Goal: Task Accomplishment & Management: Use online tool/utility

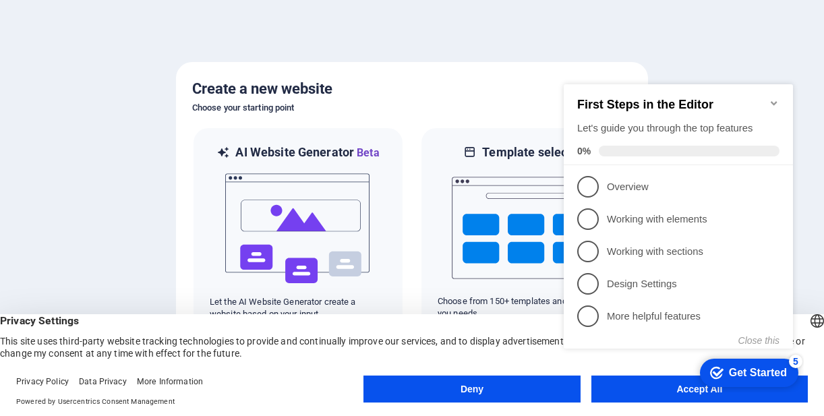
click at [675, 394] on appcues-checklist "Contextual help checklist present on screen" at bounding box center [682, 230] width 246 height 331
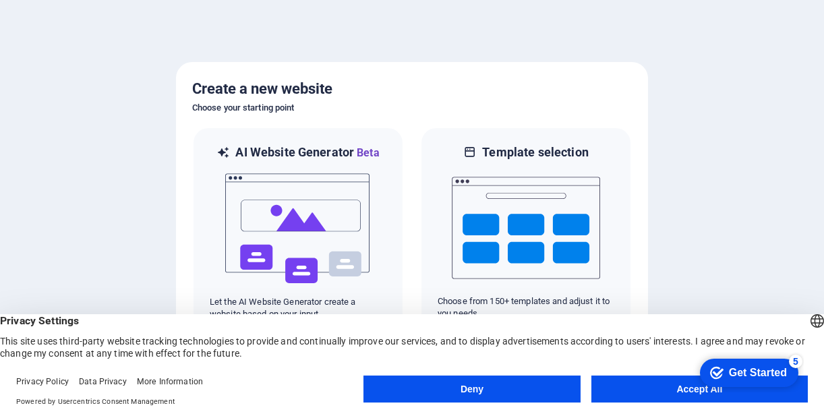
click at [689, 391] on div "checkmark Get Started 5 First Steps in the Editor Let's guide you through the t…" at bounding box center [746, 372] width 115 height 40
click at [744, 369] on div "Get Started" at bounding box center [758, 373] width 58 height 12
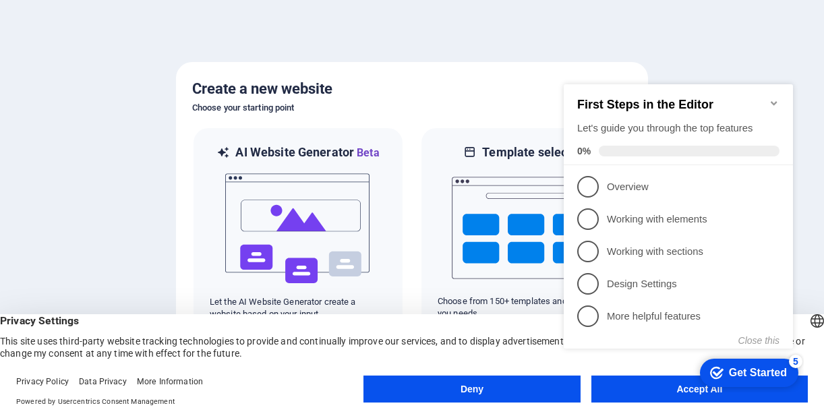
click at [521, 314] on header "English Deutsch Privacy Settings This site uses third-party website tracking te…" at bounding box center [412, 336] width 824 height 45
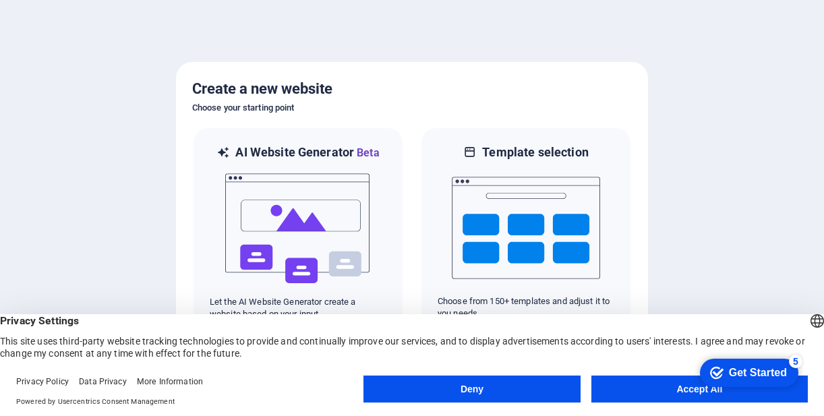
click at [621, 387] on button "Accept All" at bounding box center [700, 389] width 217 height 27
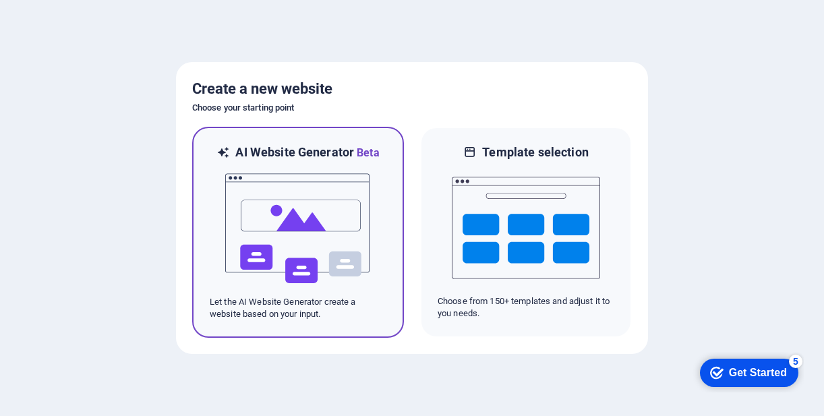
click at [372, 233] on div at bounding box center [298, 228] width 177 height 135
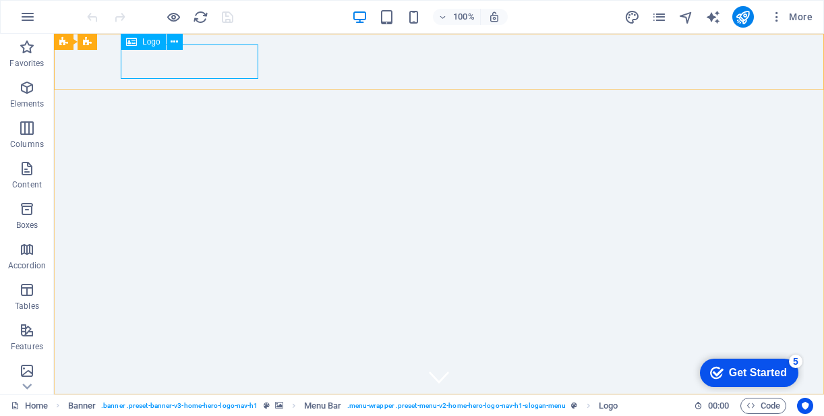
click at [148, 47] on div "Logo" at bounding box center [143, 42] width 45 height 16
click at [146, 41] on span "Logo" at bounding box center [151, 42] width 18 height 8
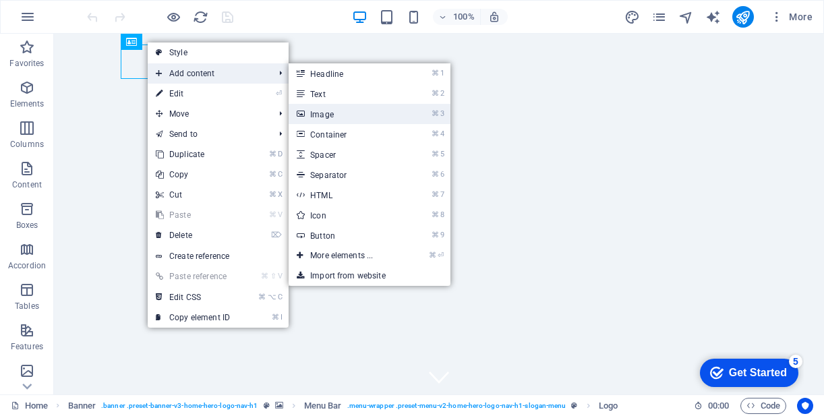
click at [341, 115] on link "⌘ 3 Image" at bounding box center [344, 114] width 111 height 20
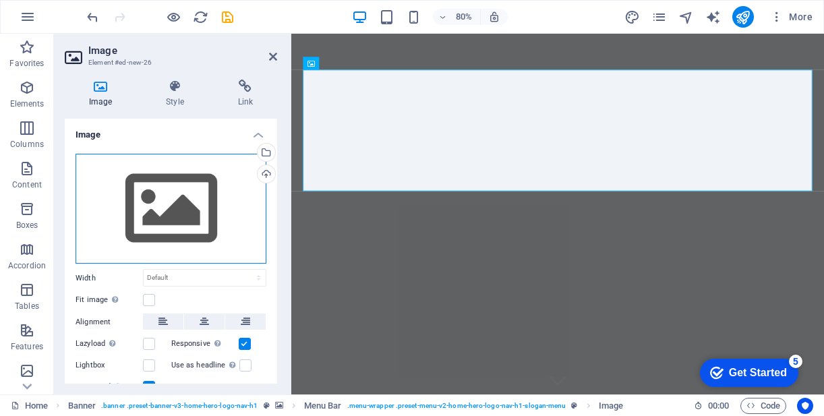
click at [188, 190] on div "Drag files here, click to choose files or select files from Files or our free s…" at bounding box center [171, 209] width 191 height 111
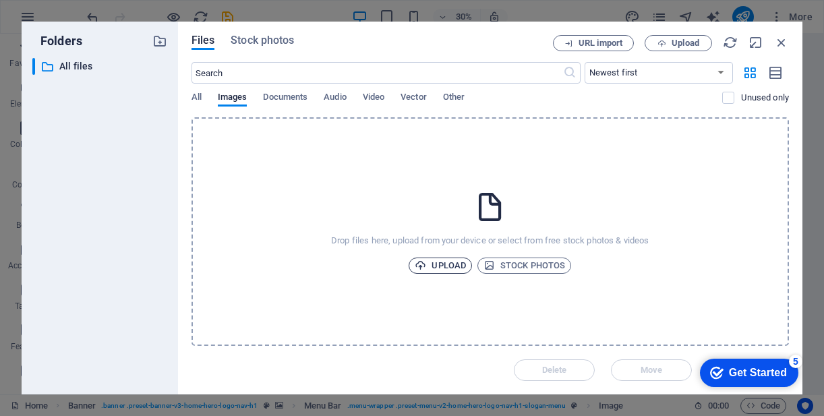
click at [439, 269] on span "Upload" at bounding box center [440, 266] width 51 height 16
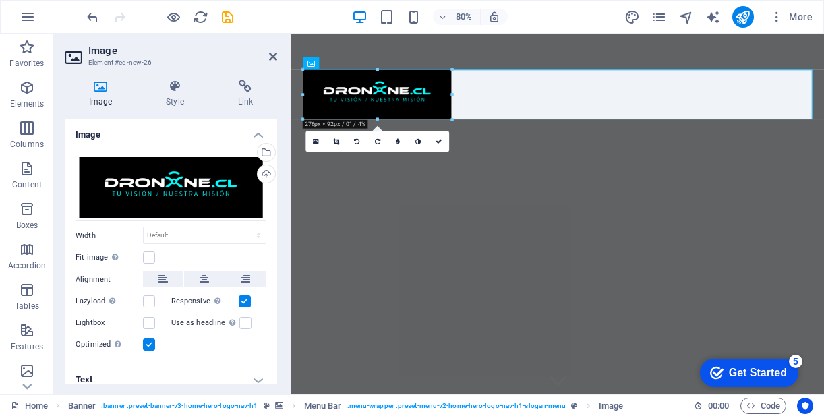
drag, startPoint x: 558, startPoint y: 240, endPoint x: 471, endPoint y: 90, distance: 173.8
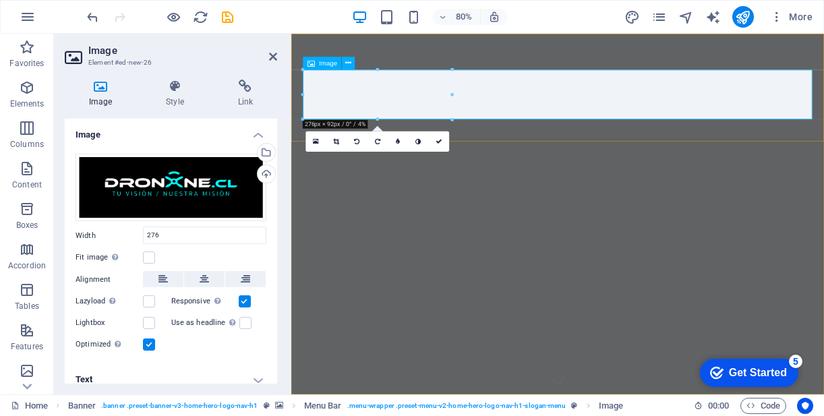
type input "276"
select select "px"
click at [274, 55] on icon at bounding box center [273, 56] width 8 height 11
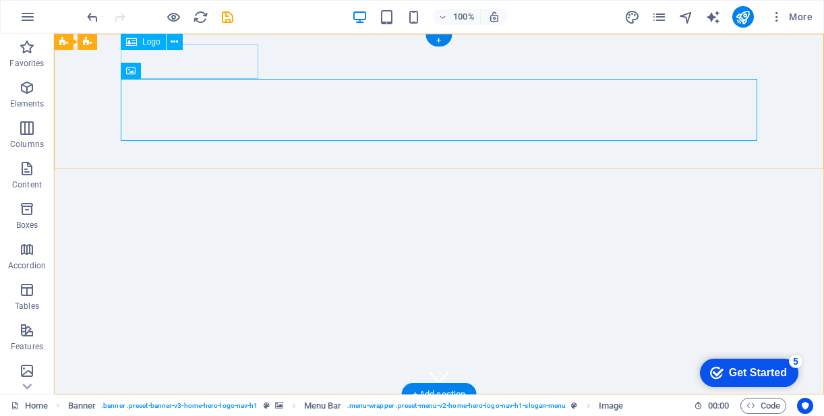
click at [250, 405] on div "[DOMAIN_NAME]" at bounding box center [439, 422] width 637 height 34
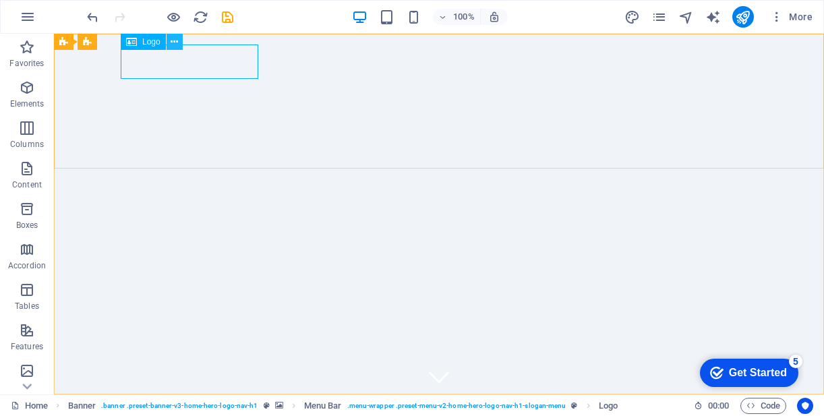
click at [175, 45] on icon at bounding box center [174, 42] width 7 height 14
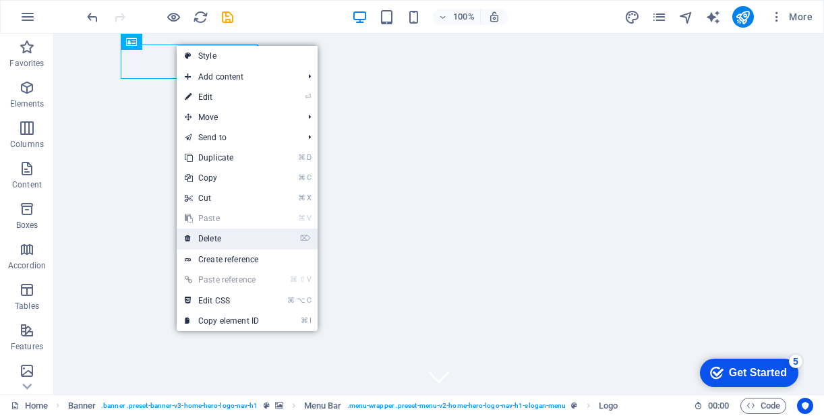
click at [211, 238] on link "⌦ Delete" at bounding box center [222, 239] width 90 height 20
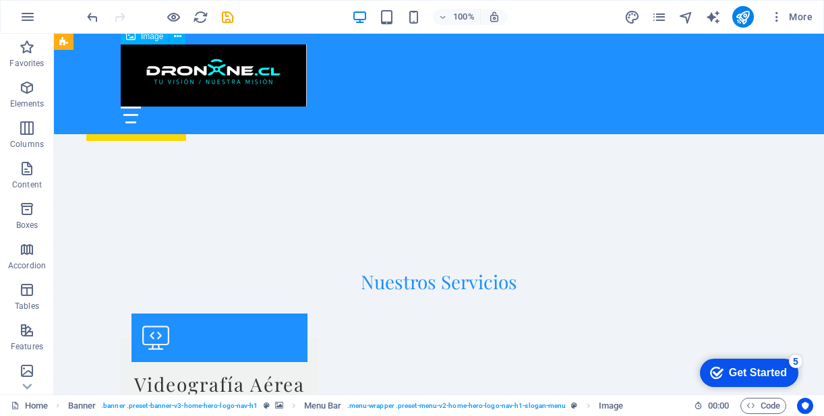
scroll to position [1049, 0]
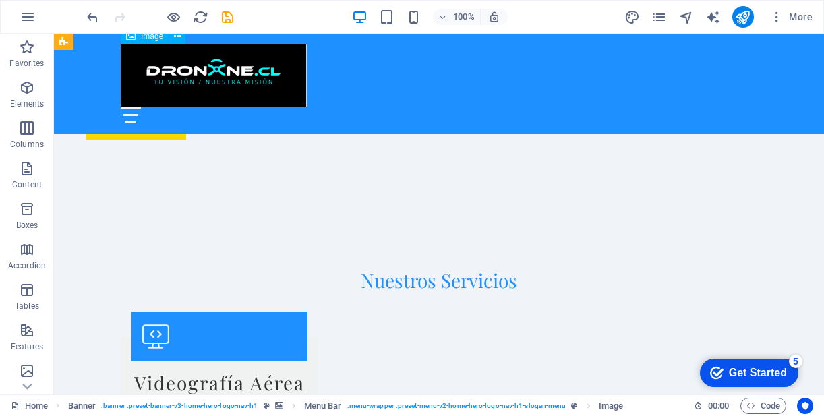
click at [298, 94] on figure at bounding box center [439, 76] width 637 height 62
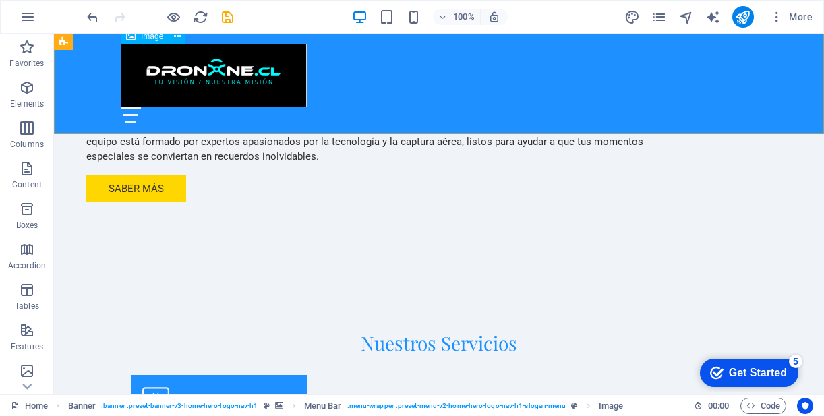
scroll to position [986, 0]
click at [155, 39] on span "Image" at bounding box center [152, 36] width 22 height 8
click at [179, 39] on icon at bounding box center [177, 37] width 7 height 14
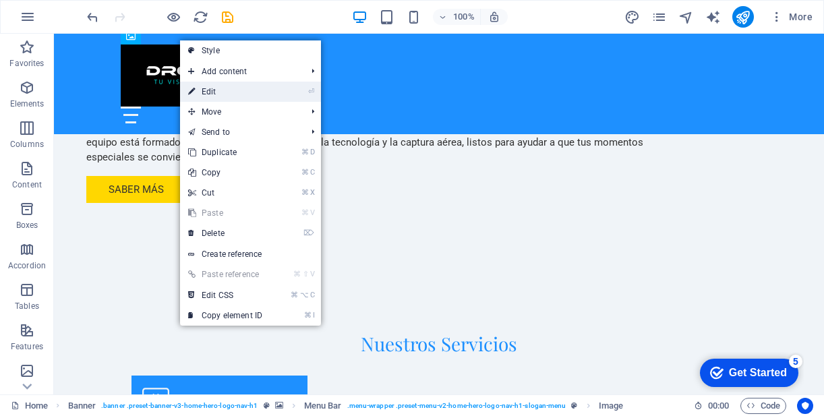
click at [215, 92] on link "⏎ Edit" at bounding box center [225, 92] width 90 height 20
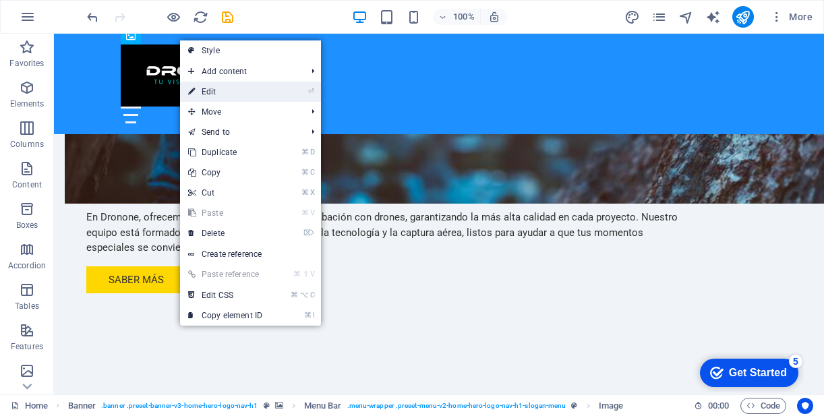
scroll to position [1076, 0]
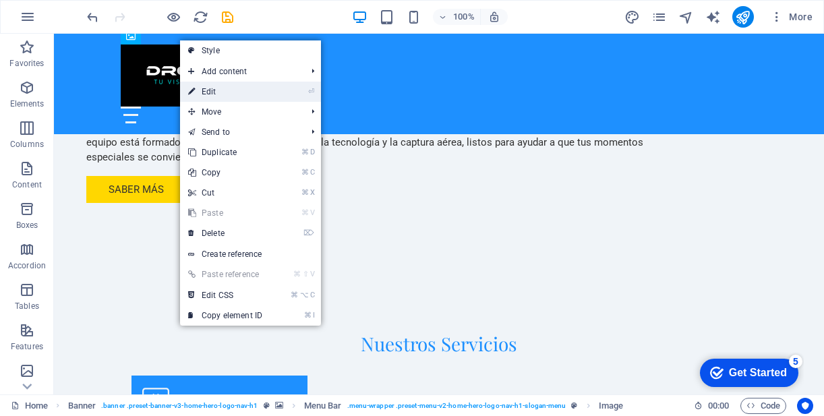
select select "px"
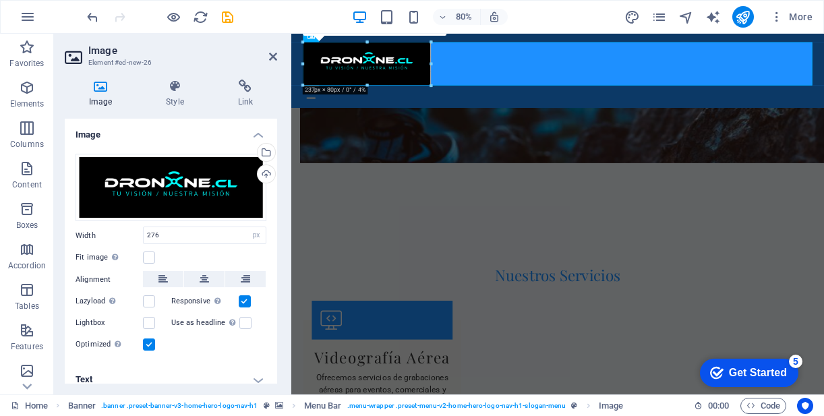
drag, startPoint x: 452, startPoint y: 92, endPoint x: 425, endPoint y: 77, distance: 30.8
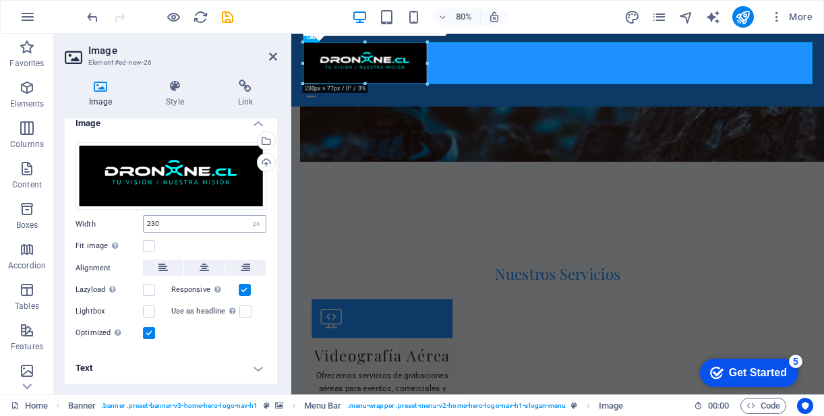
scroll to position [0, 0]
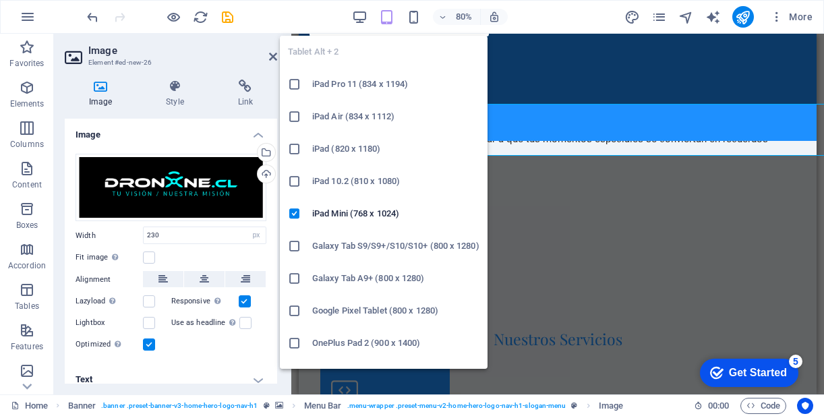
scroll to position [1017, 0]
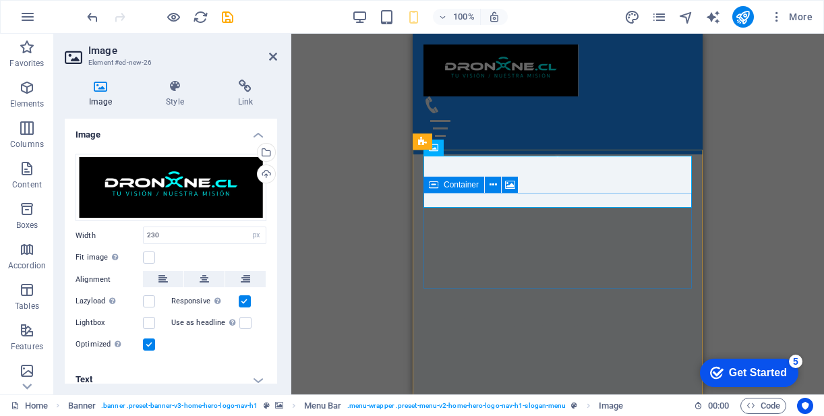
scroll to position [209, 0]
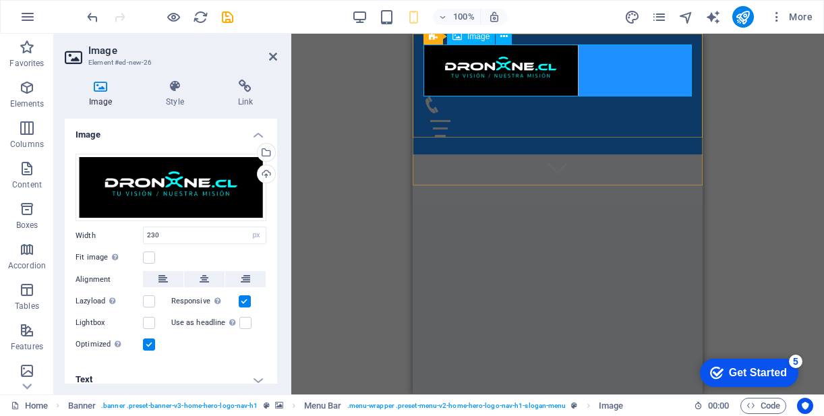
click at [557, 78] on figure at bounding box center [558, 71] width 268 height 52
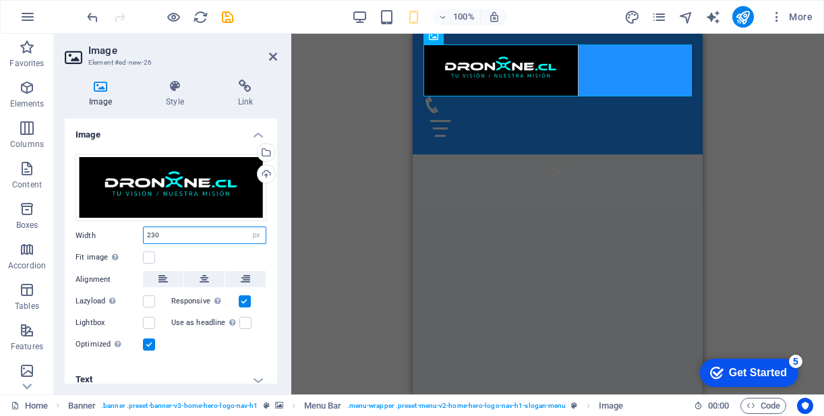
click at [178, 235] on input "230" at bounding box center [205, 235] width 122 height 16
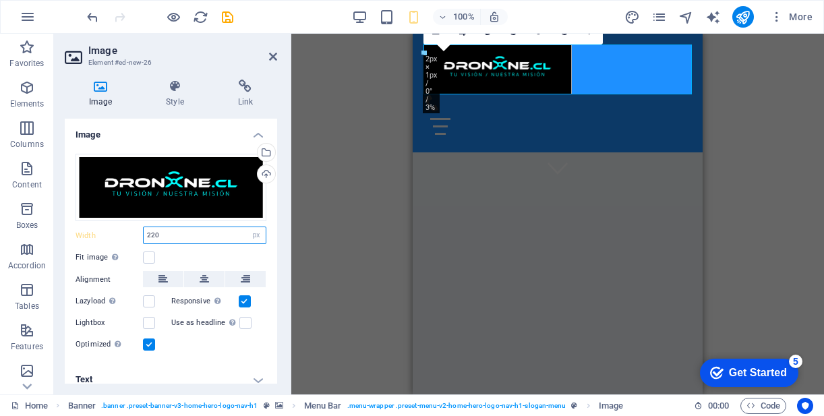
type input "220"
click at [196, 256] on div "Fit image Automatically fit image to a fixed width and height" at bounding box center [171, 258] width 191 height 16
click at [103, 322] on label "Lightbox" at bounding box center [109, 323] width 67 height 16
click at [0, 0] on input "Lightbox" at bounding box center [0, 0] width 0 height 0
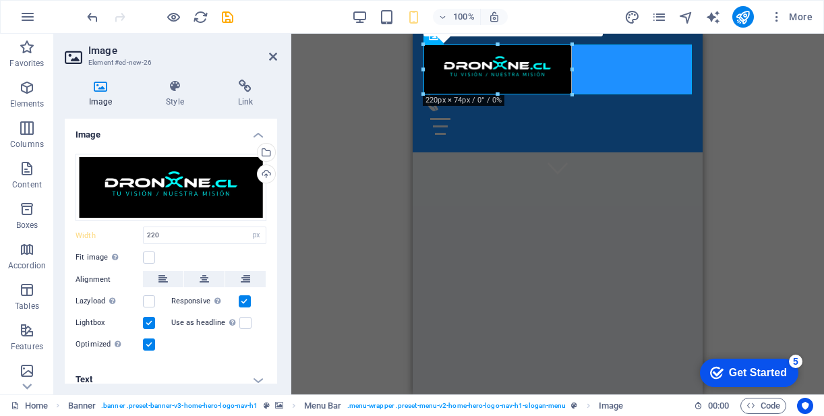
click at [144, 322] on label at bounding box center [149, 323] width 12 height 12
click at [0, 0] on input "Lightbox" at bounding box center [0, 0] width 0 height 0
click at [147, 322] on label at bounding box center [149, 323] width 12 height 12
click at [0, 0] on input "Lightbox" at bounding box center [0, 0] width 0 height 0
click at [147, 322] on label at bounding box center [149, 323] width 12 height 12
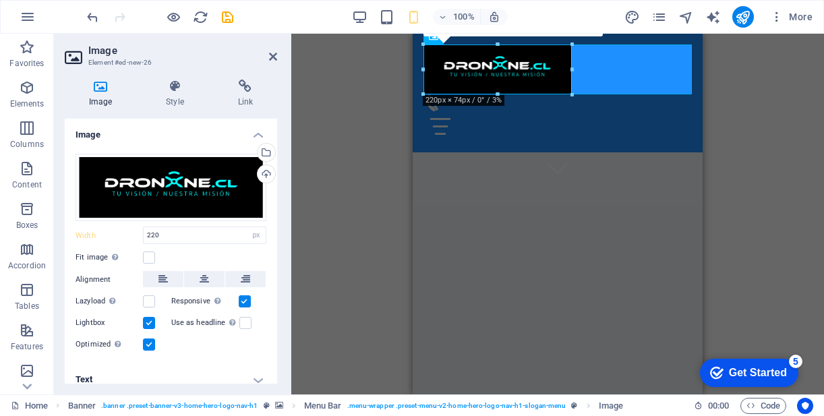
click at [0, 0] on input "Lightbox" at bounding box center [0, 0] width 0 height 0
click at [239, 324] on label at bounding box center [245, 323] width 12 height 12
click at [0, 0] on input "Use as headline The image will be wrapped in an H1 headline tag. Useful for giv…" at bounding box center [0, 0] width 0 height 0
click at [239, 324] on label at bounding box center [245, 323] width 12 height 12
click at [0, 0] on input "Use as headline The image will be wrapped in an H1 headline tag. Useful for giv…" at bounding box center [0, 0] width 0 height 0
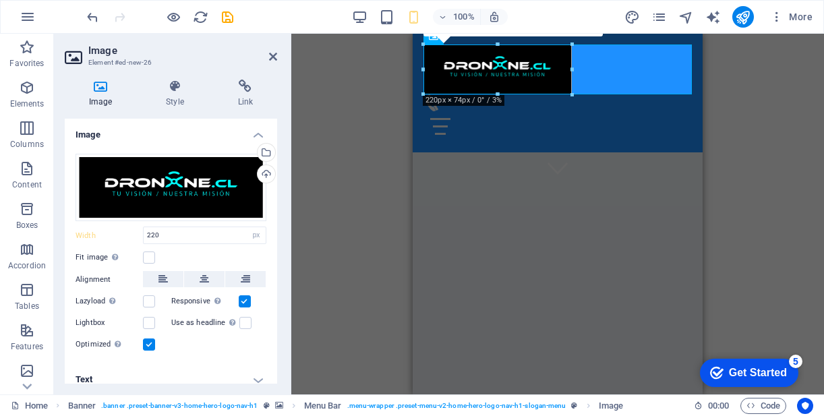
scroll to position [11, 0]
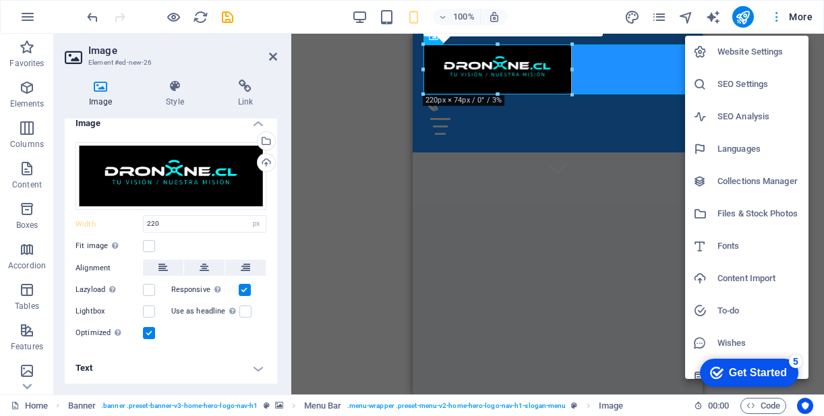
click at [803, 22] on div at bounding box center [412, 208] width 824 height 416
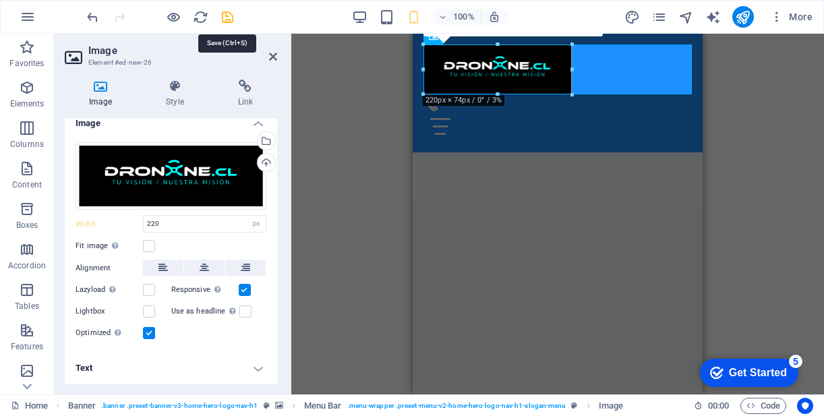
click at [228, 16] on icon "save" at bounding box center [228, 17] width 16 height 16
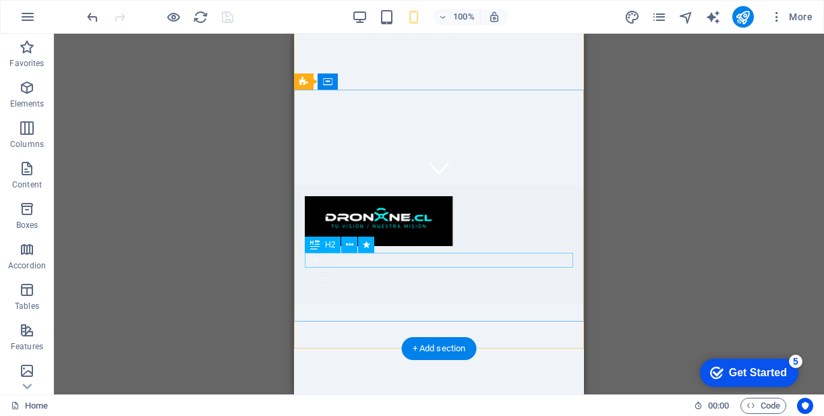
scroll to position [0, 0]
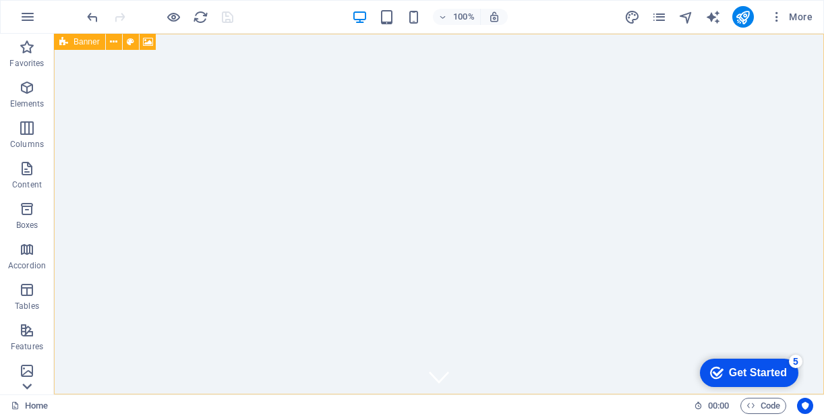
click at [25, 389] on icon at bounding box center [27, 386] width 19 height 19
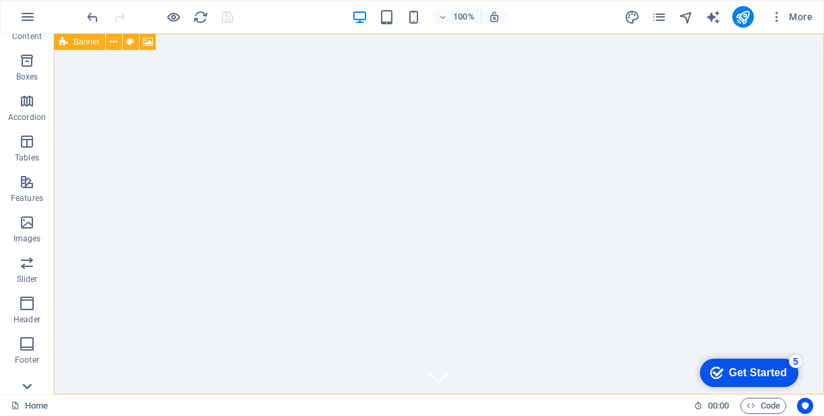
scroll to position [246, 0]
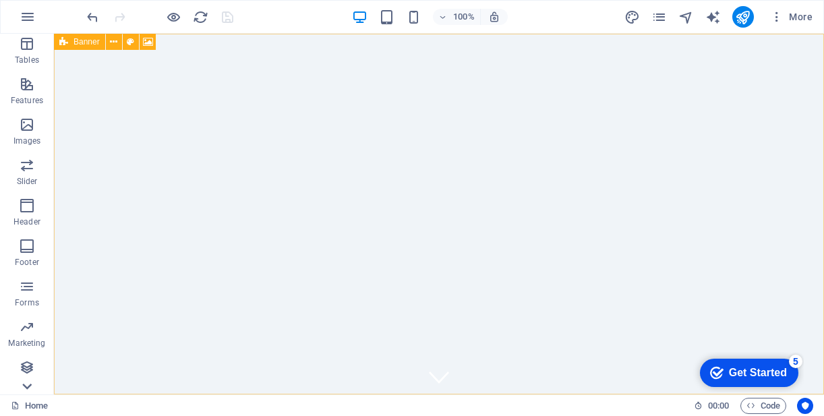
click at [25, 389] on icon at bounding box center [27, 386] width 19 height 19
click at [25, 389] on span "Collections" at bounding box center [27, 376] width 54 height 32
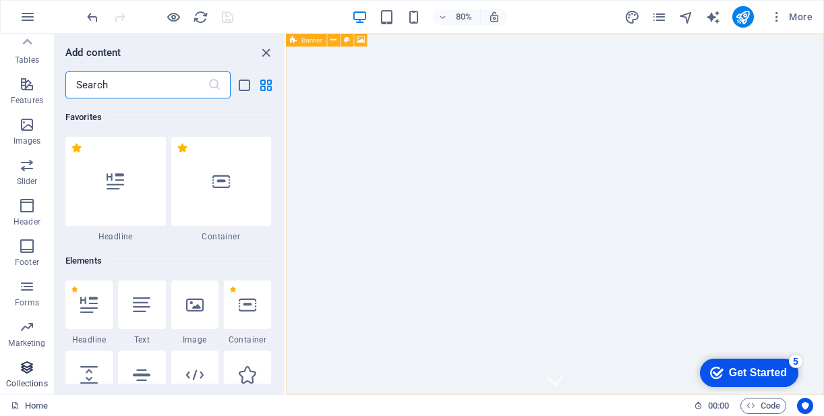
scroll to position [12349, 0]
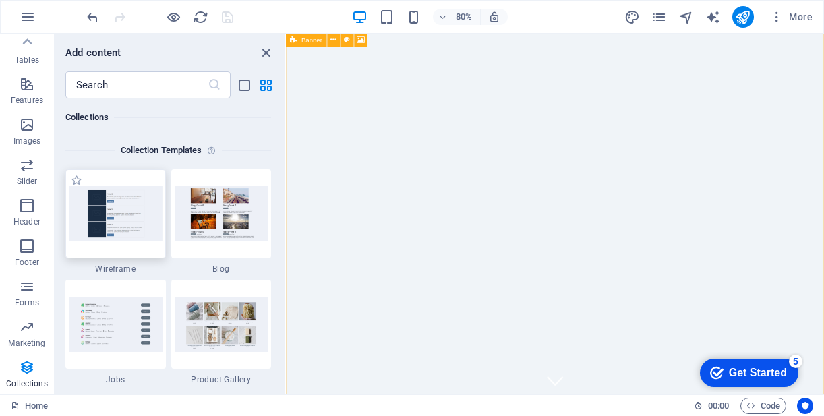
click at [114, 220] on img at bounding box center [116, 213] width 94 height 55
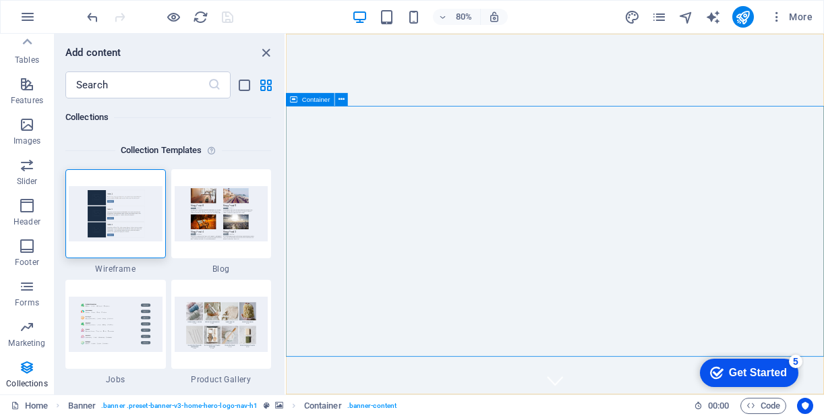
click at [266, 51] on icon "close panel" at bounding box center [266, 53] width 16 height 16
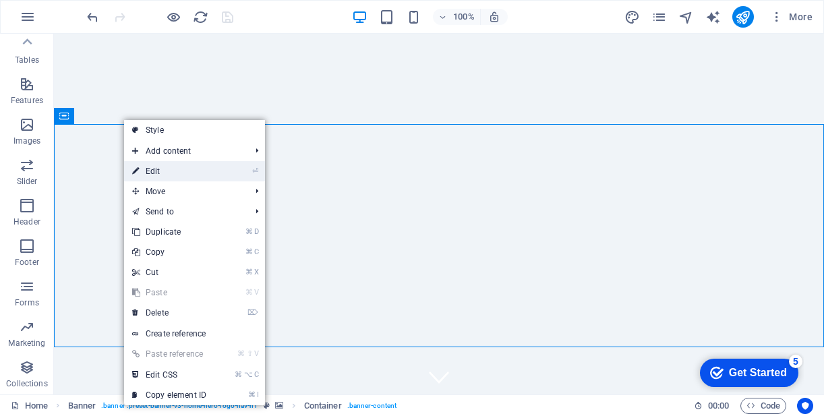
click at [180, 169] on link "⏎ Edit" at bounding box center [169, 171] width 90 height 20
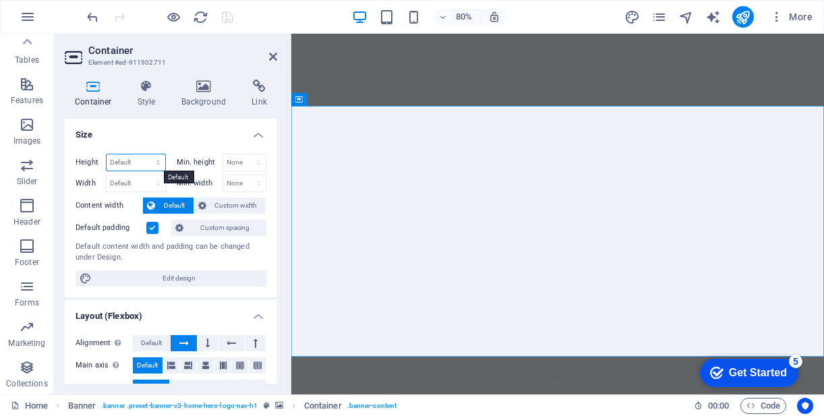
click at [157, 163] on select "Default px rem % vh vw" at bounding box center [136, 162] width 59 height 16
select select "px"
type input "465"
click at [159, 161] on select "Default px rem % vh vw" at bounding box center [155, 162] width 19 height 16
select select "default"
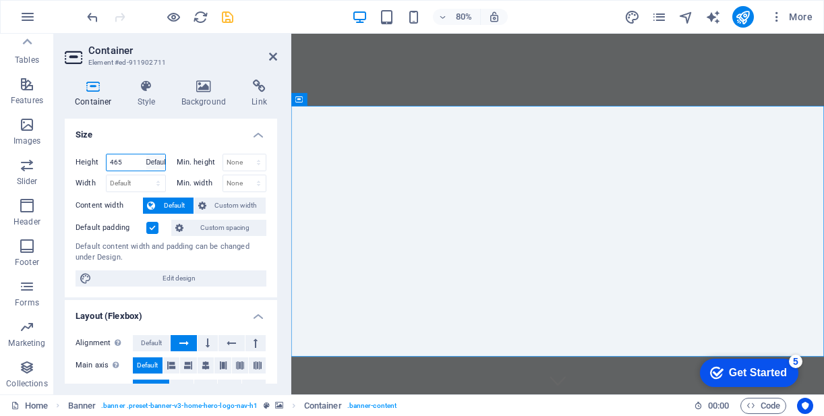
select select "DISABLED_OPTION_VALUE"
click at [221, 208] on span "Custom width" at bounding box center [236, 206] width 52 height 16
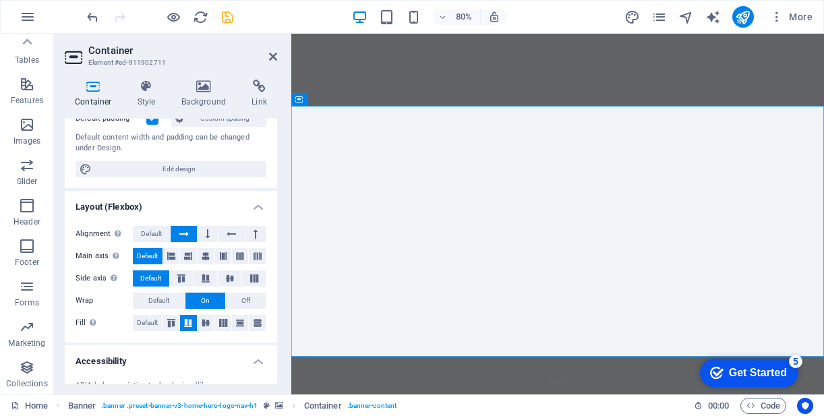
scroll to position [138, 0]
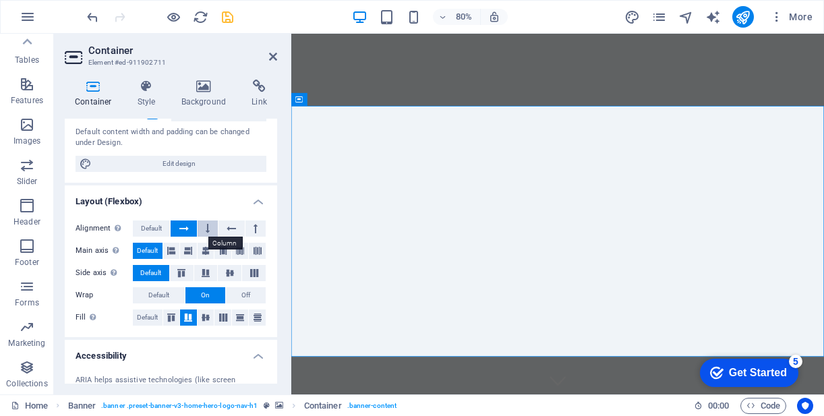
click at [207, 227] on icon at bounding box center [208, 229] width 4 height 16
click at [185, 229] on icon at bounding box center [183, 229] width 9 height 16
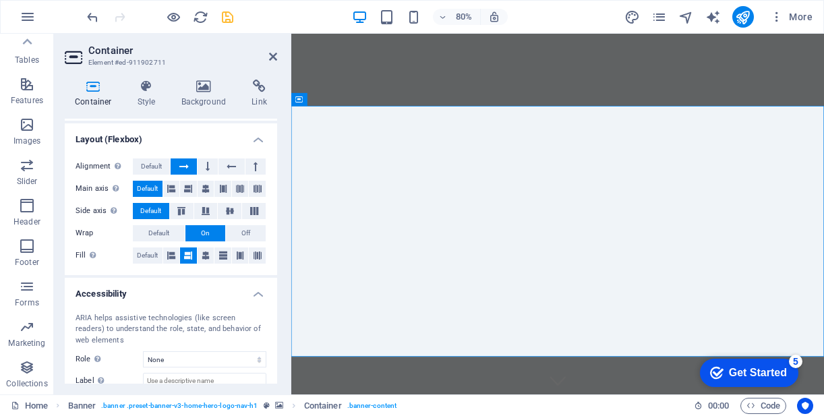
scroll to position [203, 0]
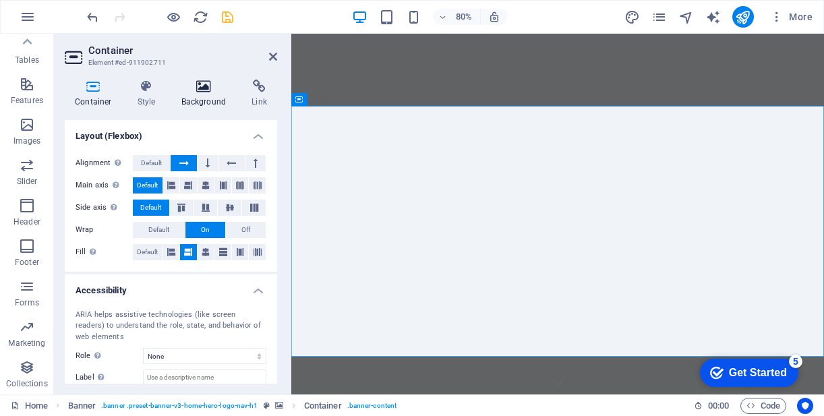
click at [199, 87] on icon at bounding box center [203, 86] width 65 height 13
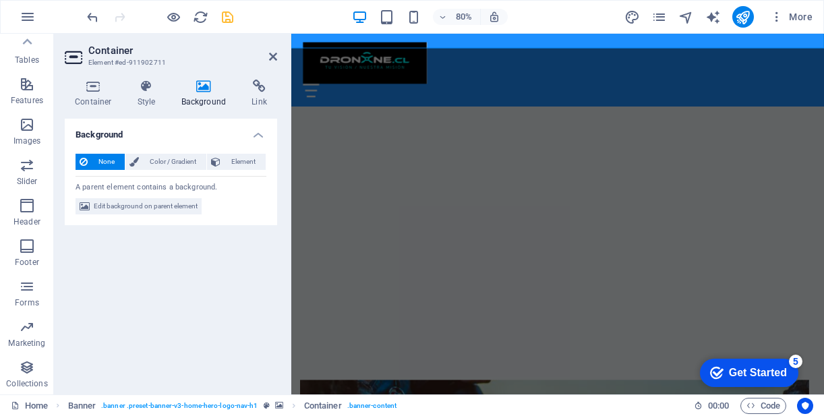
scroll to position [386, 0]
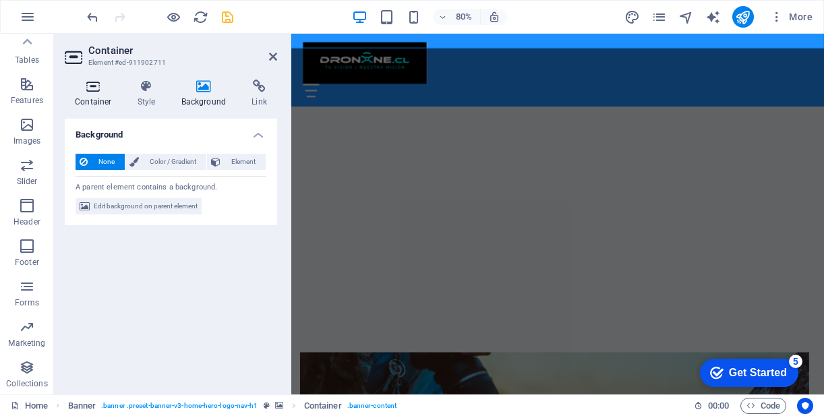
click at [94, 101] on h4 "Container" at bounding box center [96, 94] width 63 height 28
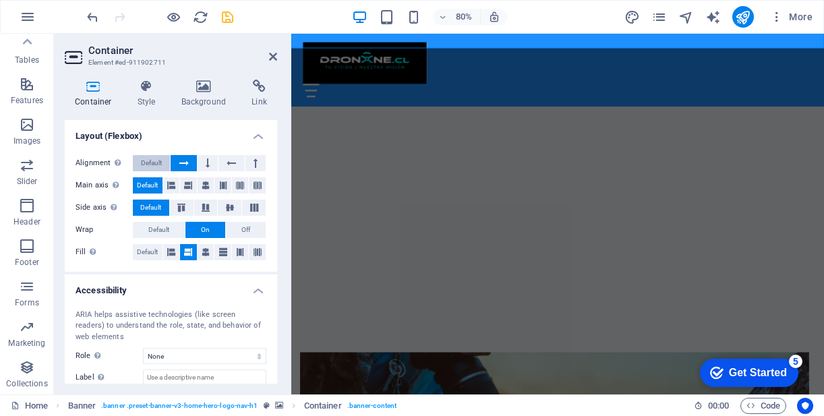
click at [152, 165] on span "Default" at bounding box center [151, 163] width 21 height 16
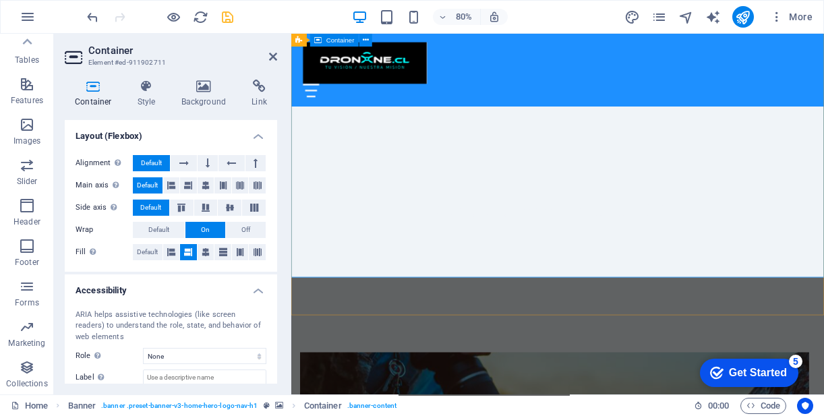
scroll to position [0, 0]
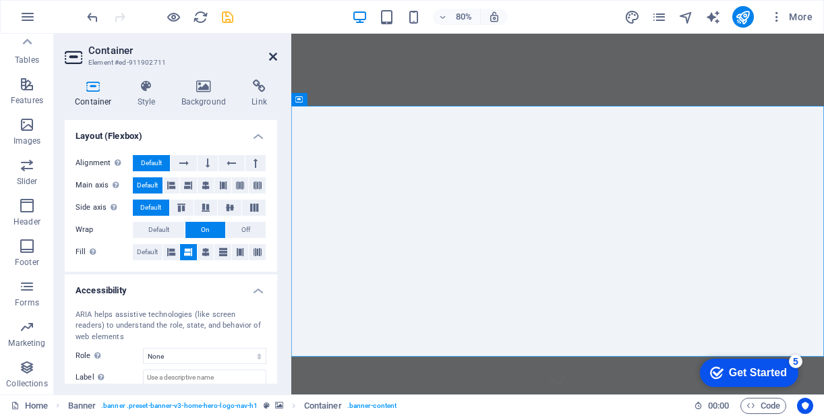
click at [275, 60] on icon at bounding box center [273, 56] width 8 height 11
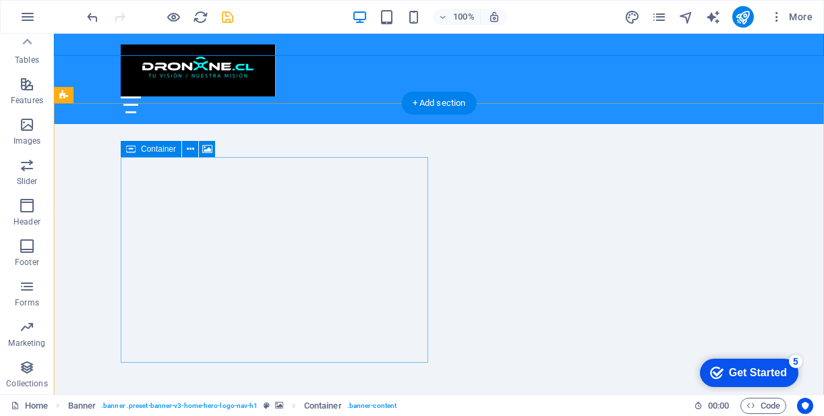
scroll to position [297, 0]
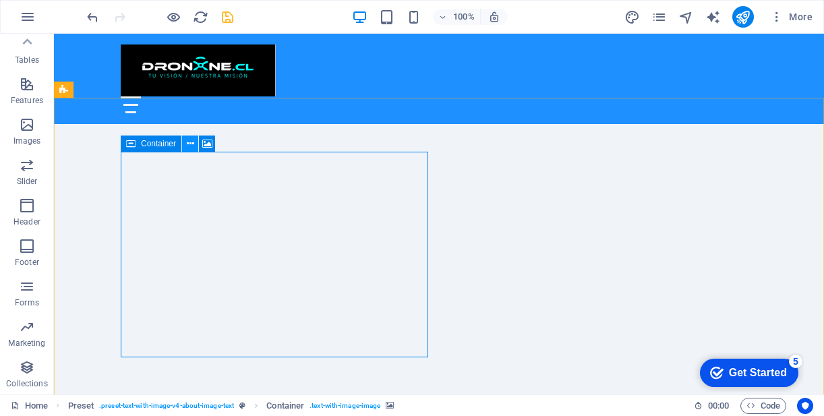
click at [192, 145] on icon at bounding box center [190, 144] width 7 height 14
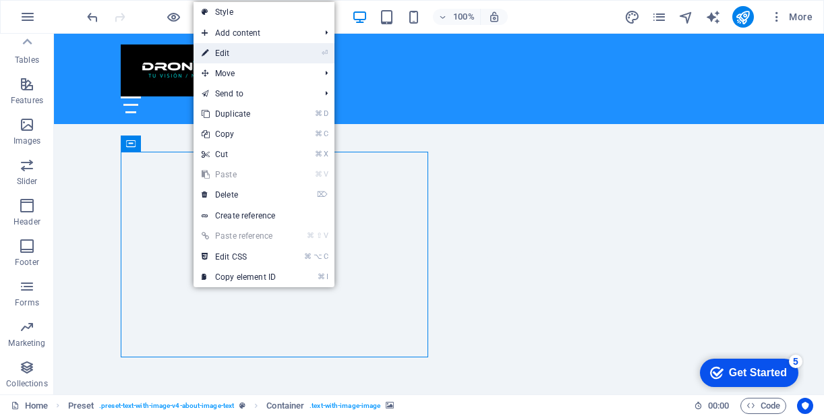
click at [284, 52] on link "⏎ Edit" at bounding box center [239, 53] width 90 height 20
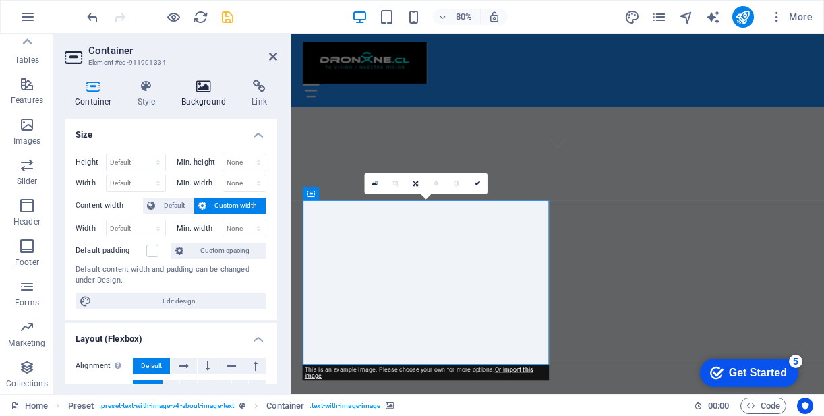
click at [202, 92] on icon at bounding box center [203, 86] width 65 height 13
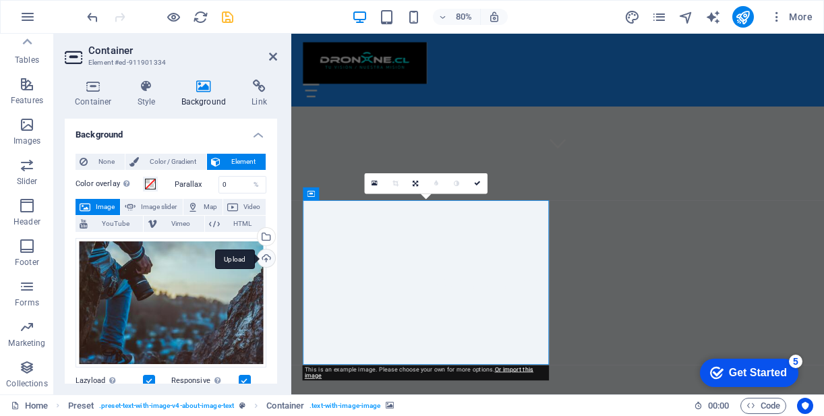
click at [260, 260] on div "Upload" at bounding box center [265, 260] width 20 height 20
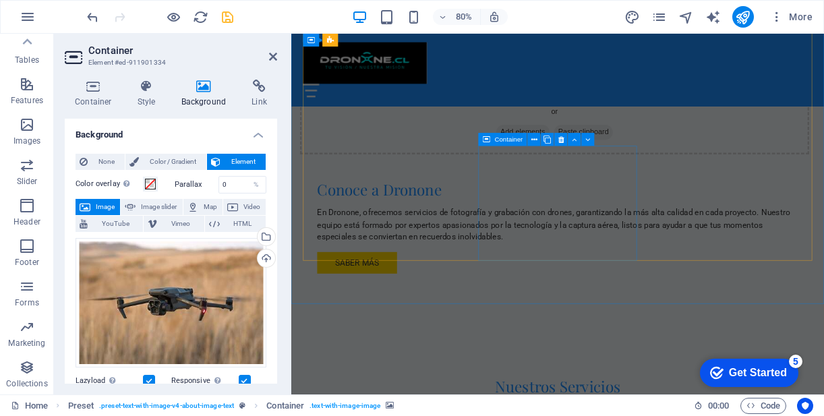
scroll to position [939, 0]
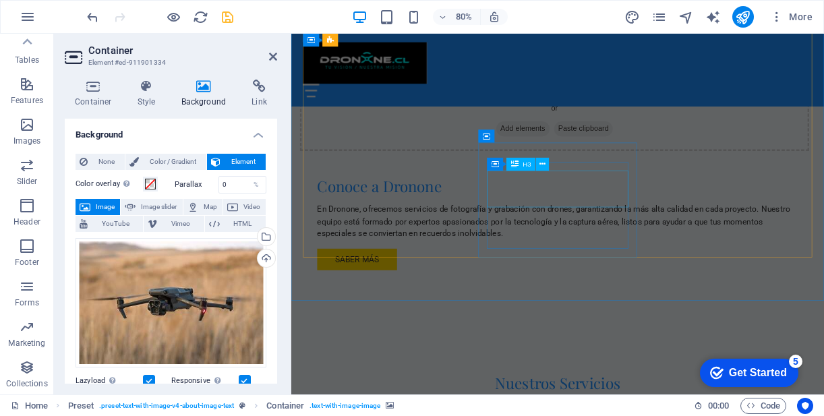
click at [523, 165] on span "H3" at bounding box center [527, 164] width 8 height 7
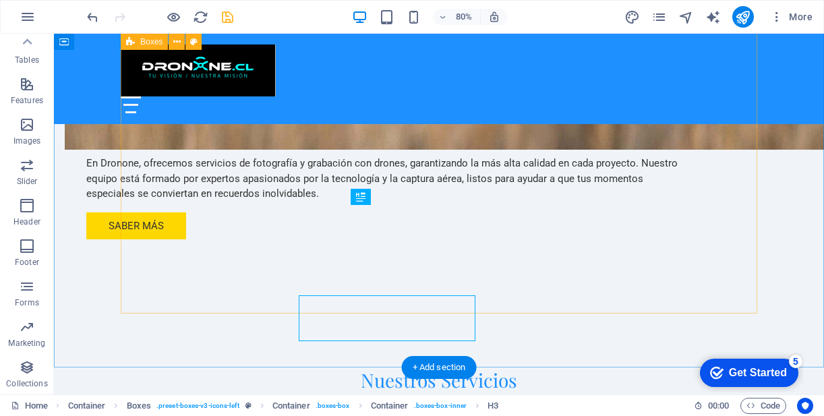
scroll to position [849, 0]
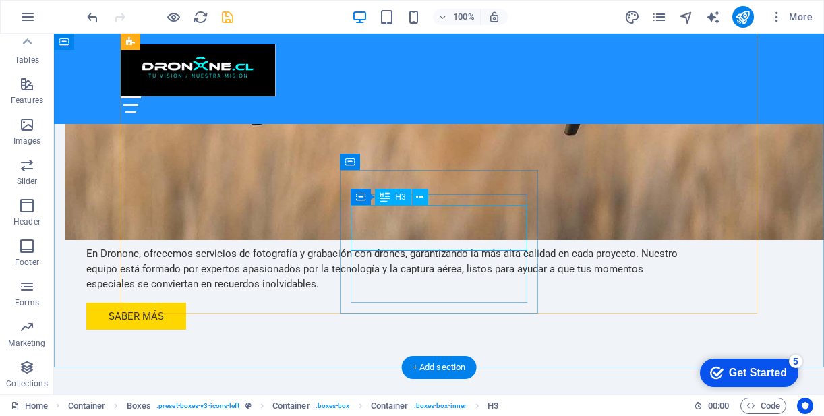
click at [422, 200] on icon at bounding box center [419, 197] width 7 height 14
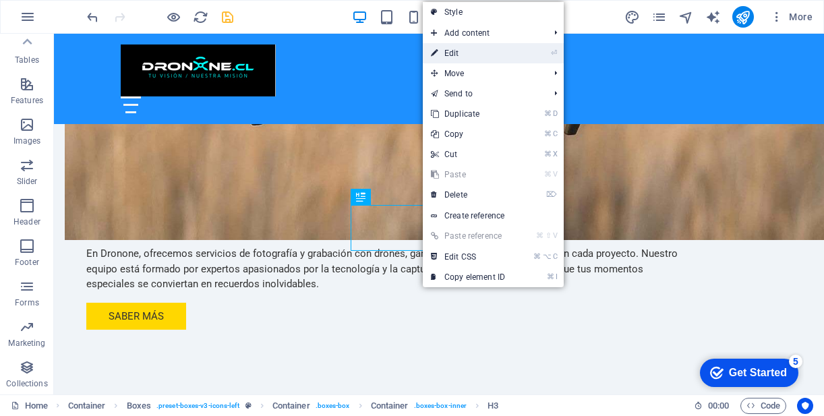
click at [503, 53] on link "⏎ Edit" at bounding box center [468, 53] width 90 height 20
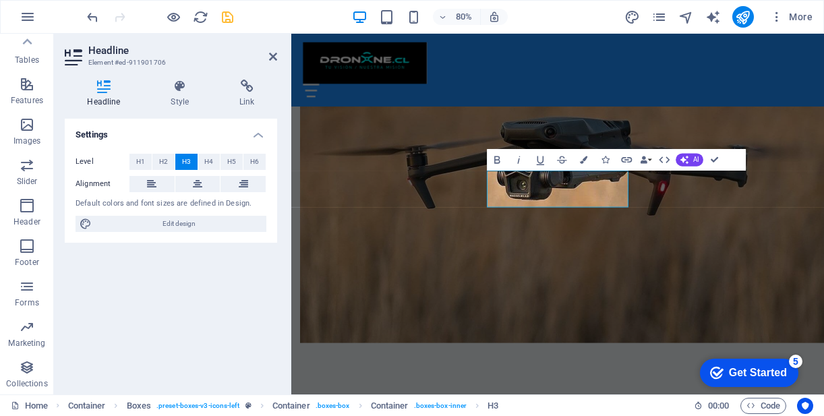
scroll to position [939, 0]
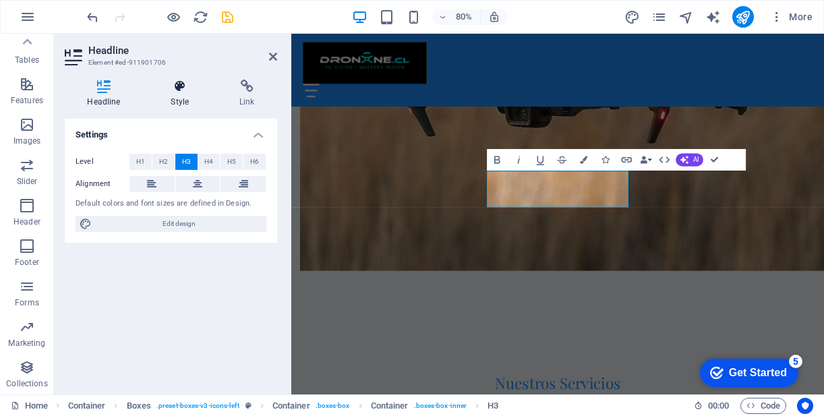
click at [190, 90] on icon at bounding box center [179, 86] width 63 height 13
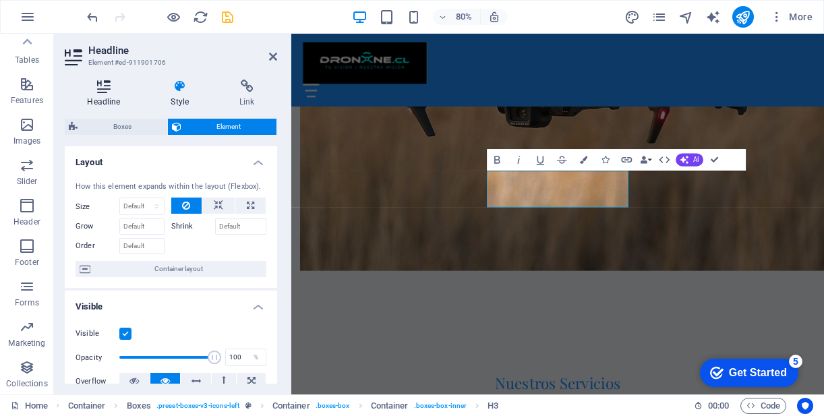
click at [103, 88] on icon at bounding box center [104, 86] width 78 height 13
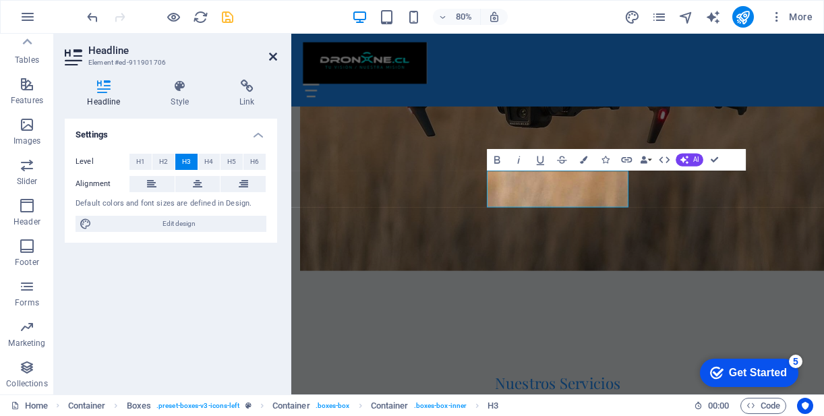
click at [273, 55] on icon at bounding box center [273, 56] width 8 height 11
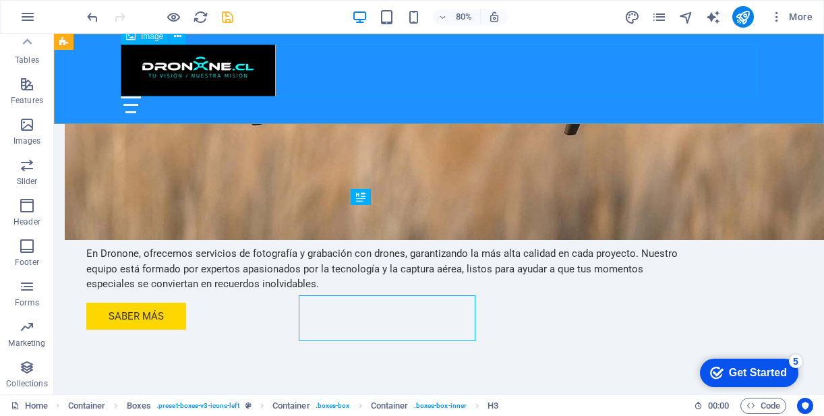
scroll to position [849, 0]
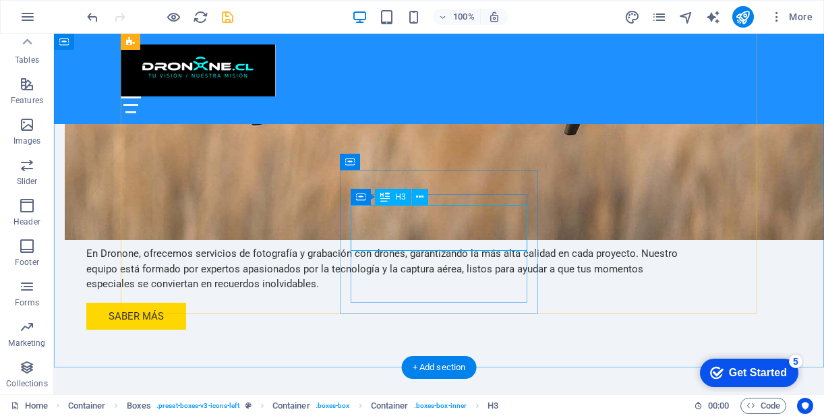
click at [424, 200] on button at bounding box center [420, 197] width 16 height 16
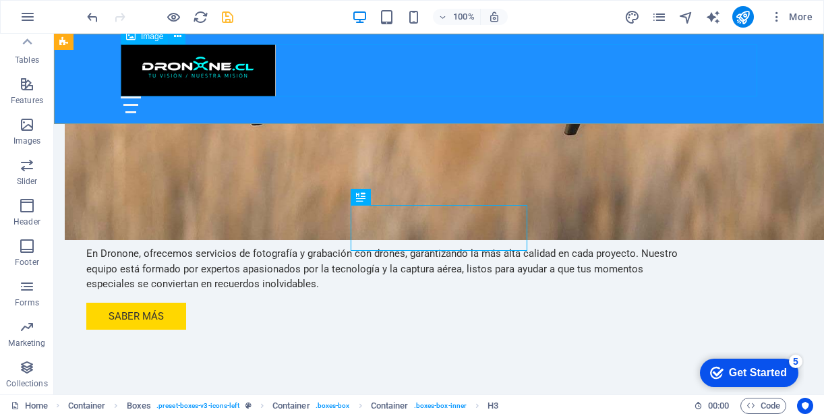
click at [627, 57] on figure at bounding box center [439, 71] width 637 height 52
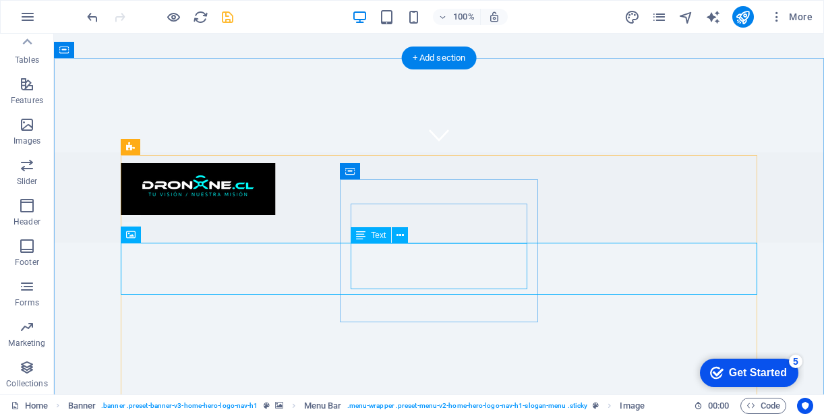
scroll to position [0, 0]
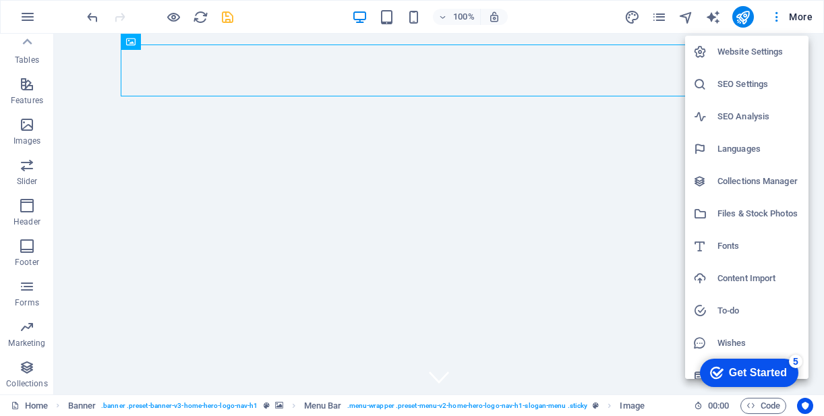
click at [764, 52] on h6 "Website Settings" at bounding box center [759, 52] width 83 height 16
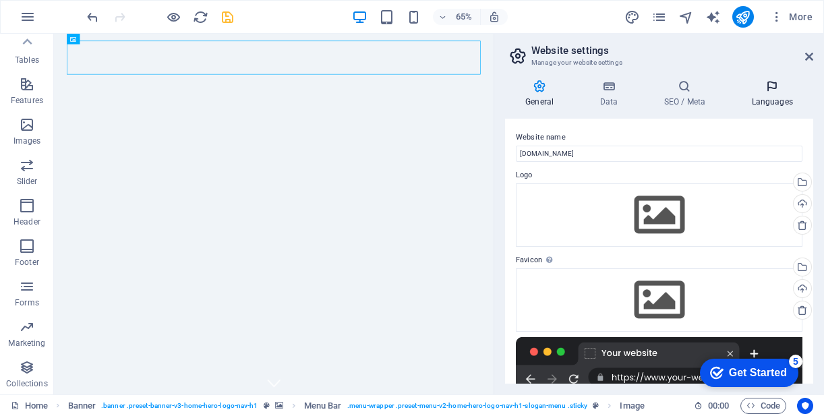
click at [772, 82] on icon at bounding box center [772, 86] width 82 height 13
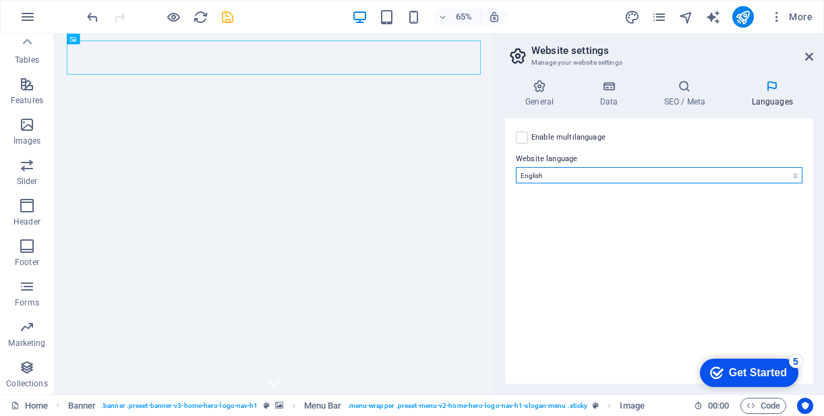
click at [556, 173] on select "Abkhazian Afar Afrikaans Akan Albanian Amharic Arabic Aragonese Armenian Assame…" at bounding box center [659, 175] width 287 height 16
select select "148"
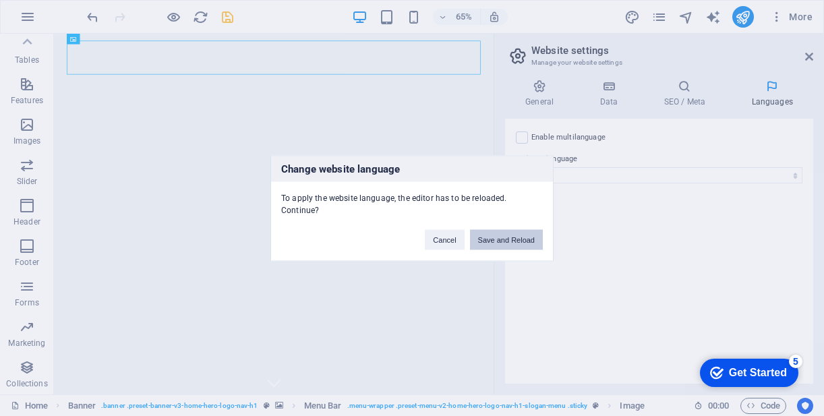
click at [502, 242] on button "Save and Reload" at bounding box center [506, 239] width 73 height 20
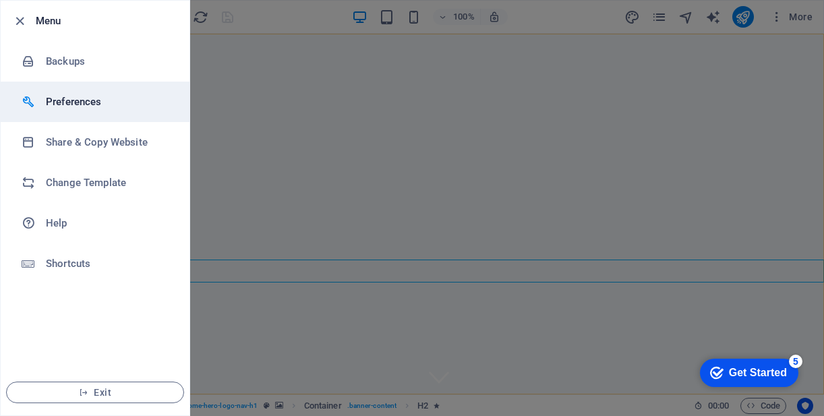
click at [61, 100] on h6 "Preferences" at bounding box center [108, 102] width 125 height 16
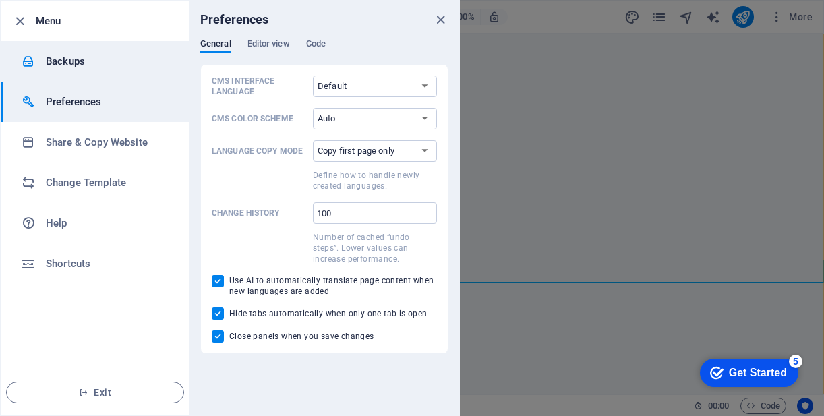
click at [77, 61] on h6 "Backups" at bounding box center [108, 61] width 125 height 16
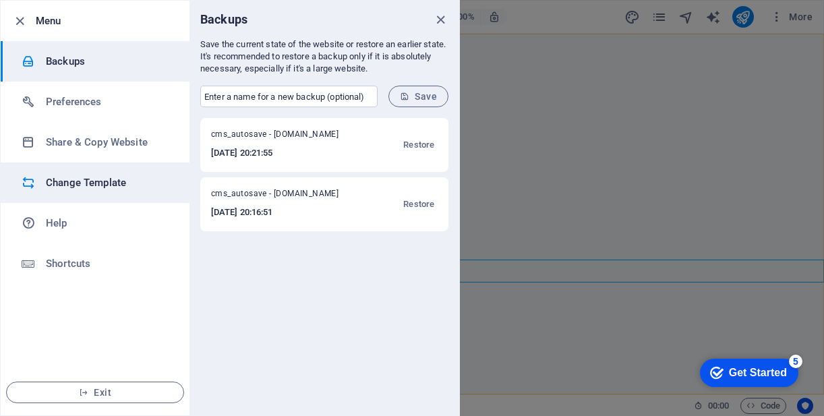
click at [98, 188] on h6 "Change Template" at bounding box center [108, 183] width 125 height 16
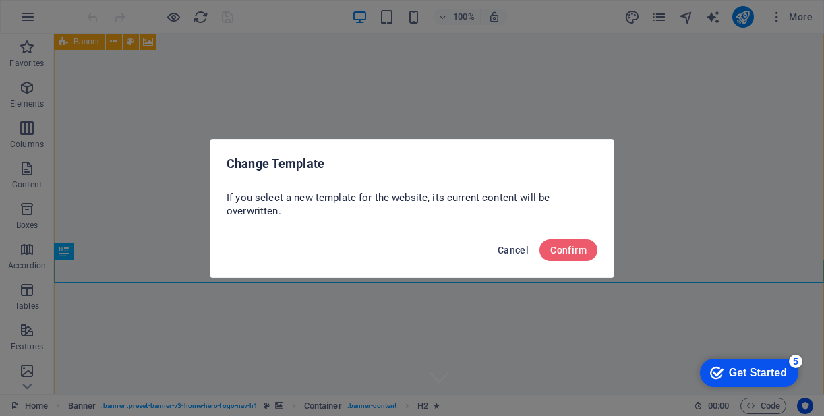
click at [517, 256] on button "Cancel" at bounding box center [513, 250] width 42 height 22
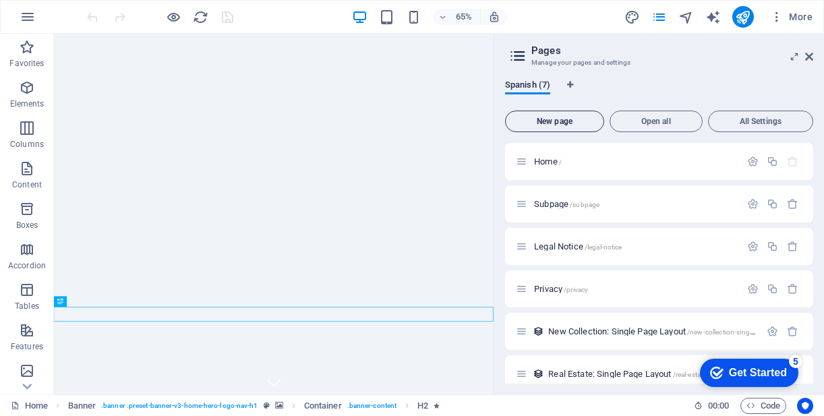
click at [574, 122] on span "New page" at bounding box center [554, 121] width 87 height 8
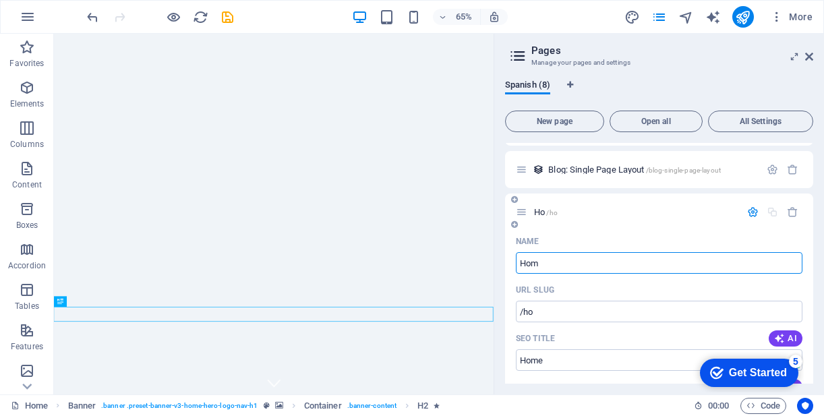
type input "Home"
type input "/ho"
type input "Home"
type input "/home"
type input "Home pronto"
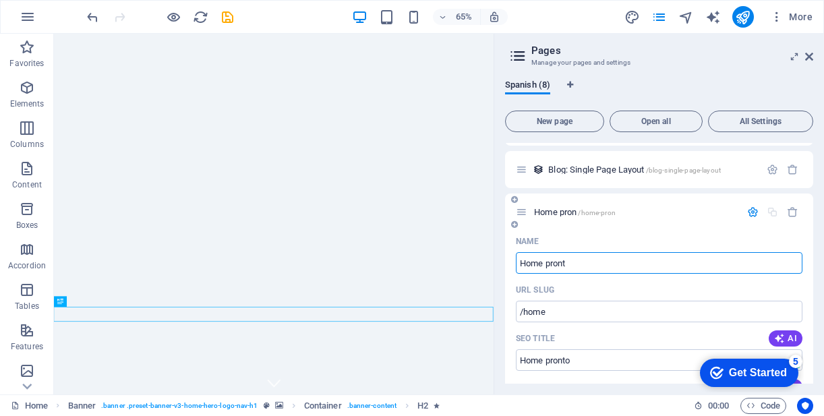
type input "/home-pron"
type input "Home pronto"
type input "/home-pronto"
type input "Home pronto"
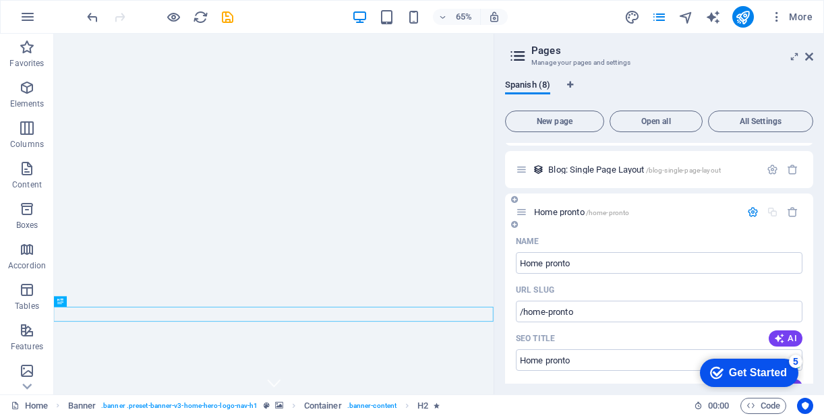
click at [754, 215] on icon "button" at bounding box center [752, 211] width 11 height 11
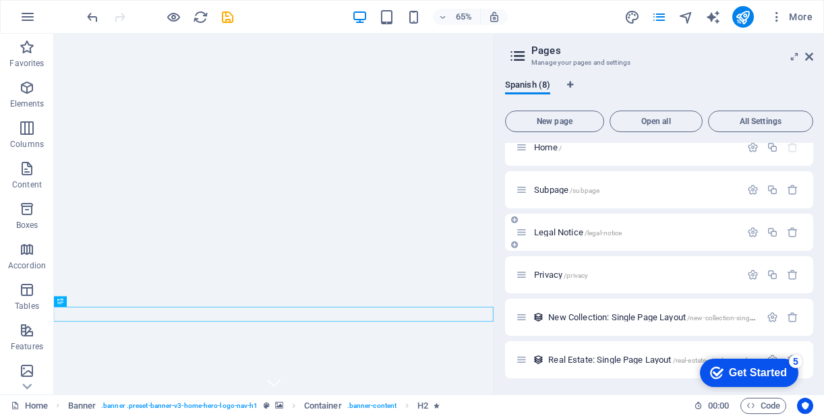
scroll to position [0, 0]
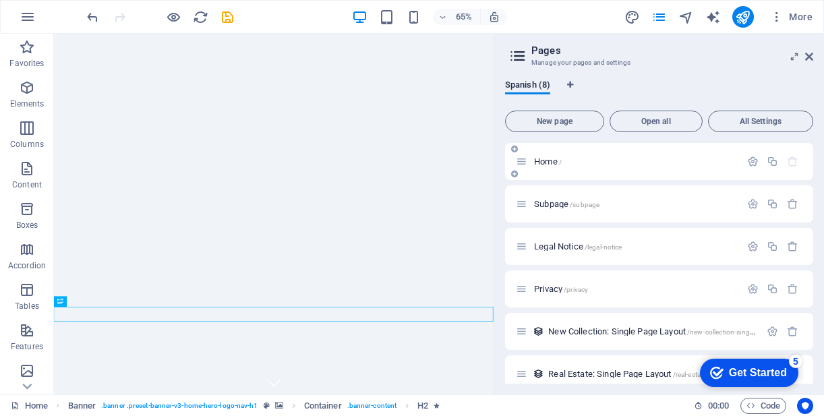
drag, startPoint x: 639, startPoint y: 359, endPoint x: 585, endPoint y: 143, distance: 222.5
click at [585, 143] on div "Home / Subpage /subpage Legal Notice /legal-notice Privacy /privacy New Collect…" at bounding box center [659, 310] width 308 height 335
click at [515, 149] on icon at bounding box center [514, 149] width 7 height 8
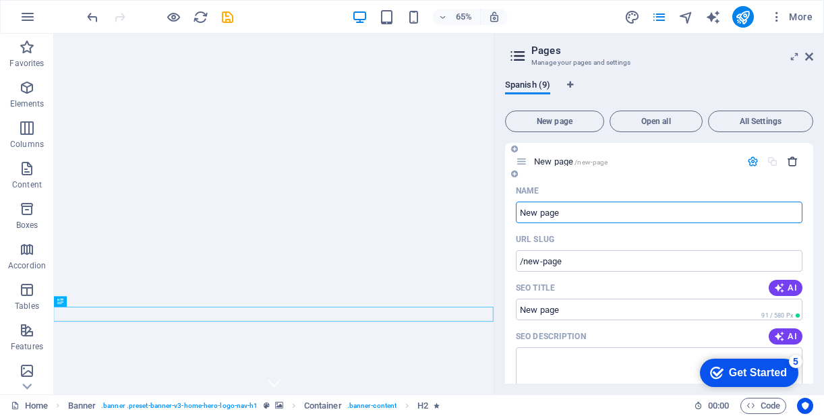
click at [794, 162] on icon "button" at bounding box center [792, 161] width 11 height 11
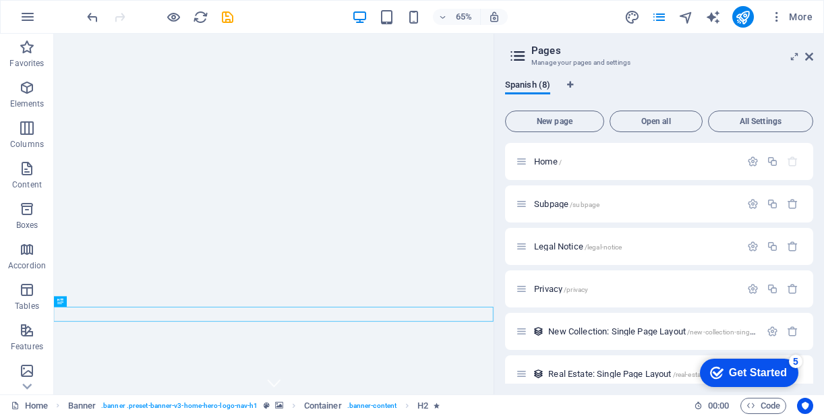
scroll to position [99, 0]
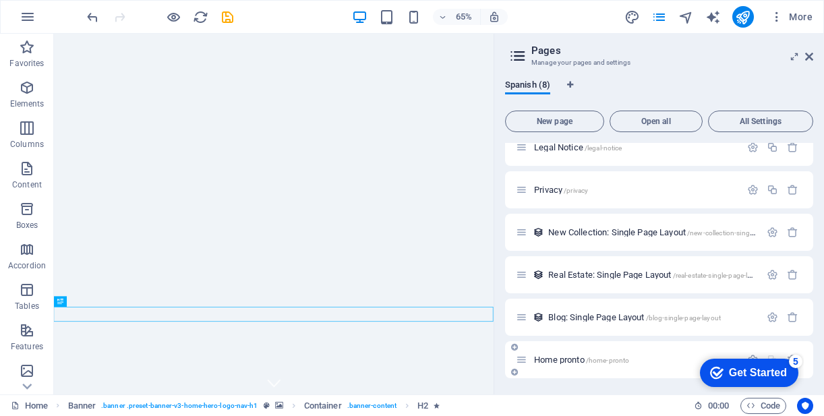
click at [662, 364] on p "Home pronto /home-pronto" at bounding box center [635, 360] width 202 height 9
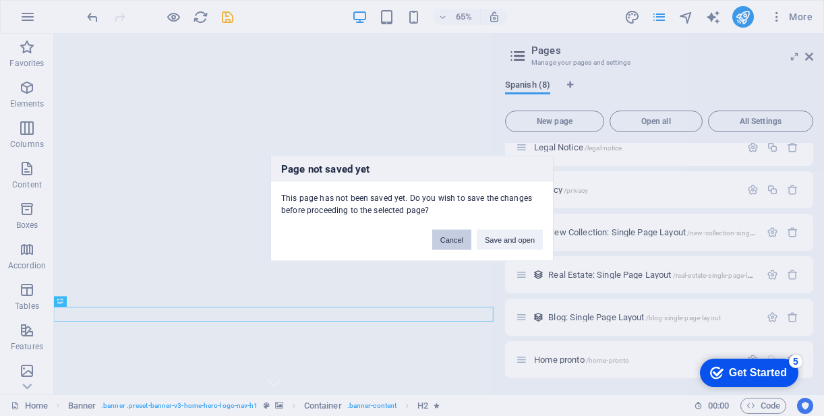
click at [457, 239] on button "Cancel" at bounding box center [451, 239] width 39 height 20
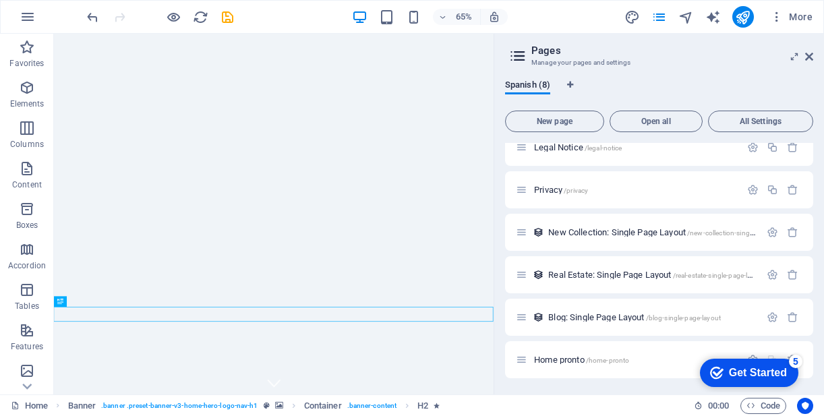
click at [792, 362] on div "5" at bounding box center [795, 361] width 13 height 13
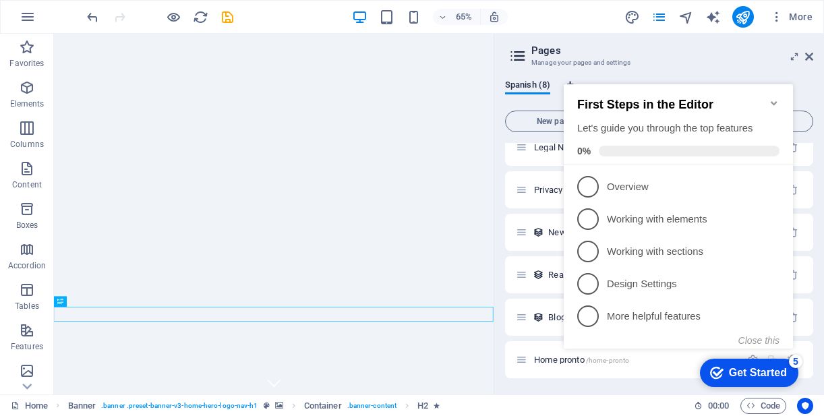
click at [772, 105] on h2 "First Steps in the Editor" at bounding box center [678, 105] width 202 height 14
click at [772, 101] on icon "Minimize checklist" at bounding box center [774, 103] width 6 height 4
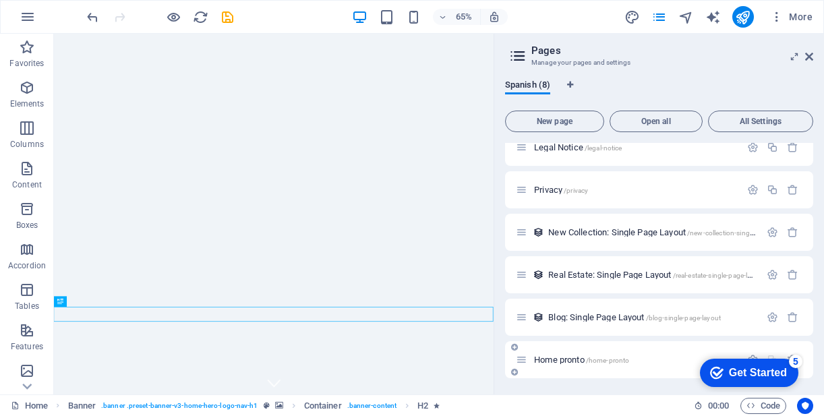
click at [590, 359] on span "/home-pronto" at bounding box center [608, 360] width 44 height 7
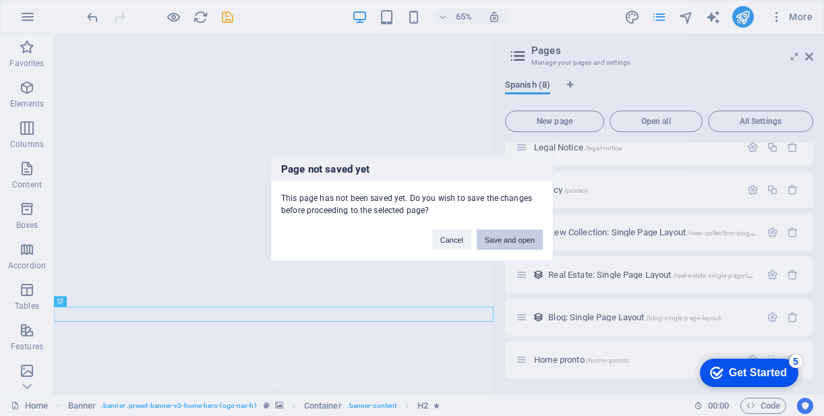
click at [514, 240] on button "Save and open" at bounding box center [510, 239] width 66 height 20
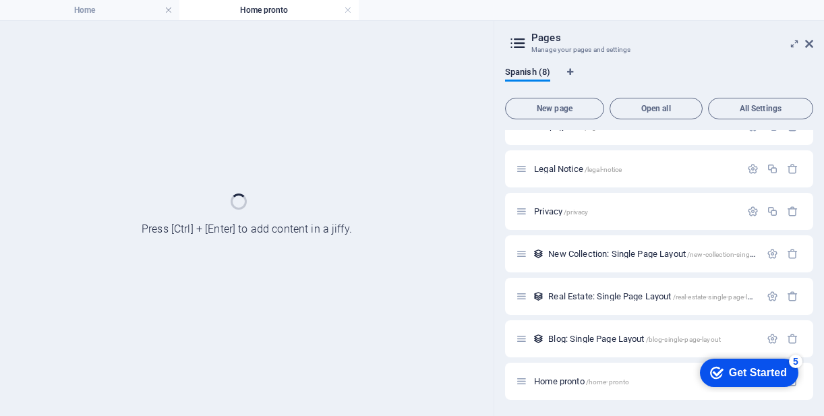
scroll to position [65, 0]
click at [567, 363] on div "Home pronto /home-pronto" at bounding box center [659, 381] width 308 height 37
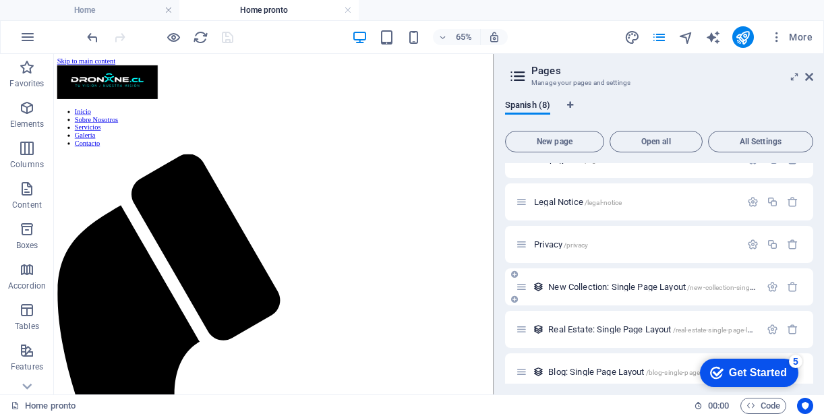
scroll to position [119, 0]
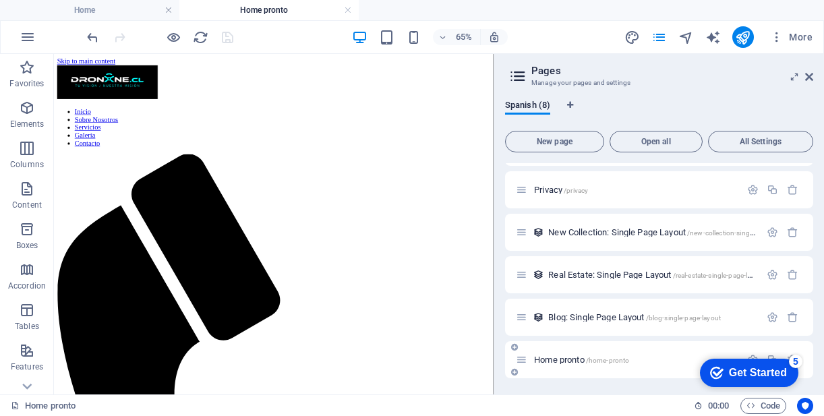
click at [602, 364] on span "/home-pronto" at bounding box center [608, 360] width 44 height 7
click at [88, 40] on icon "undo" at bounding box center [93, 38] width 16 height 16
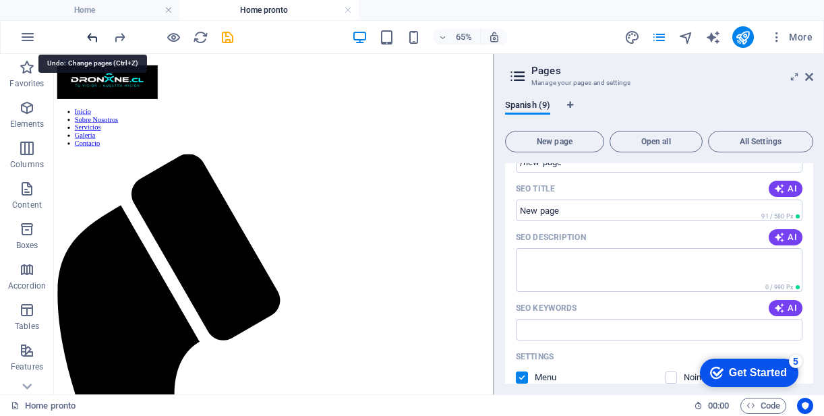
scroll to position [770, 0]
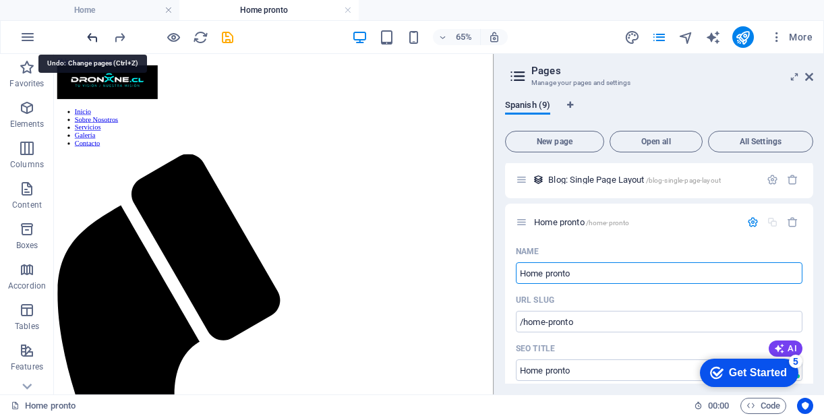
click at [88, 40] on icon "undo" at bounding box center [93, 38] width 16 height 16
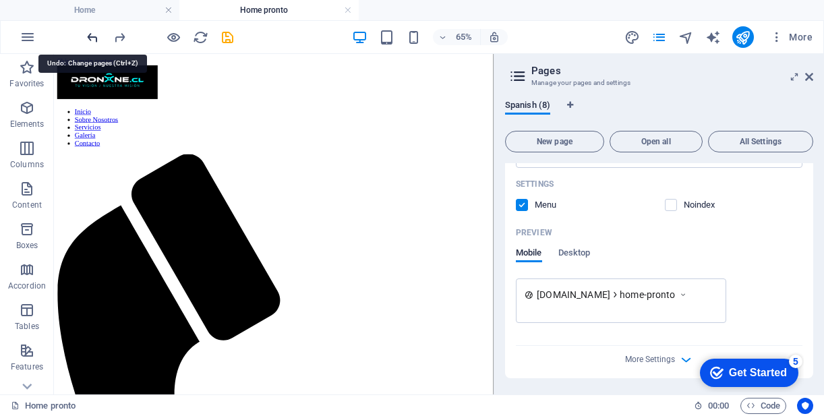
scroll to position [590, 0]
click at [90, 40] on icon "undo" at bounding box center [93, 38] width 16 height 16
type input "Home pron"
type input "/home-pron"
click at [567, 140] on span "New page" at bounding box center [554, 142] width 87 height 8
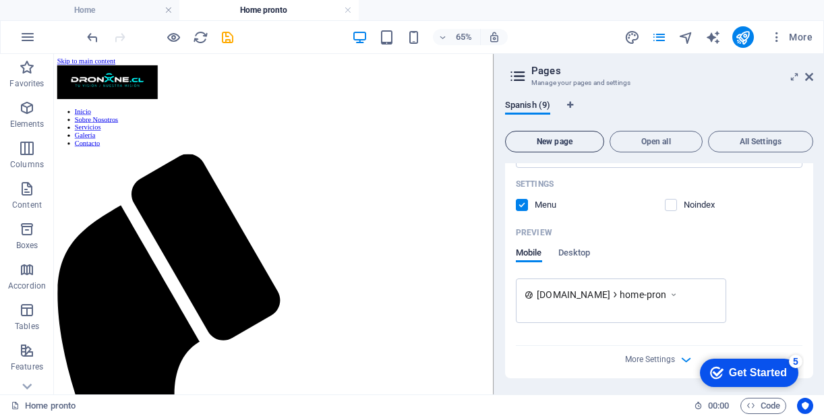
scroll to position [770, 0]
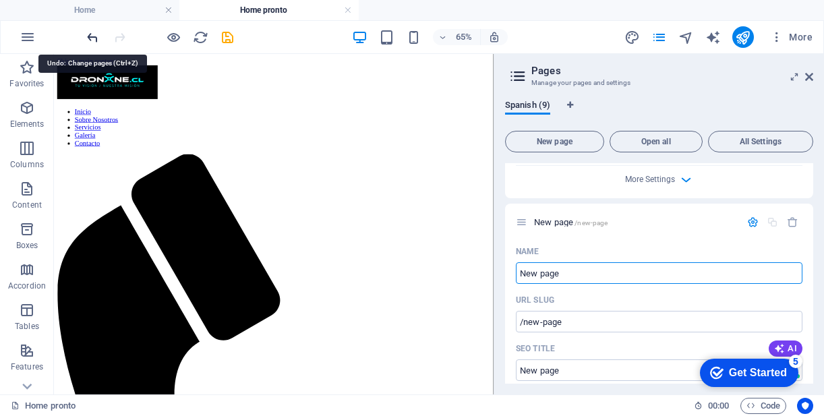
click at [94, 32] on icon "undo" at bounding box center [93, 38] width 16 height 16
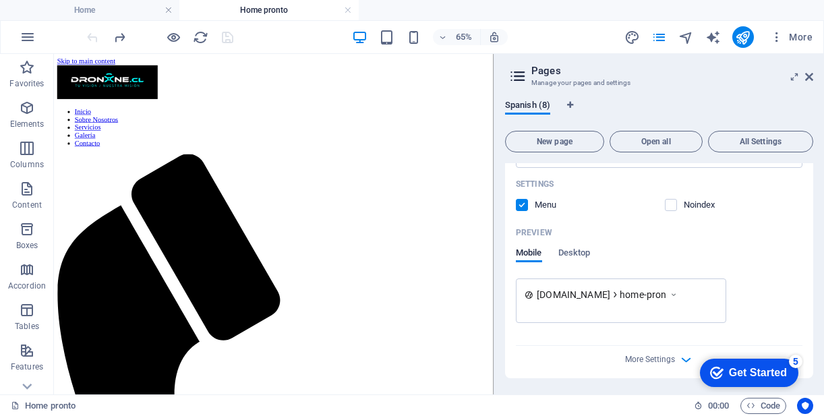
scroll to position [590, 0]
click at [28, 41] on icon "button" at bounding box center [28, 37] width 16 height 16
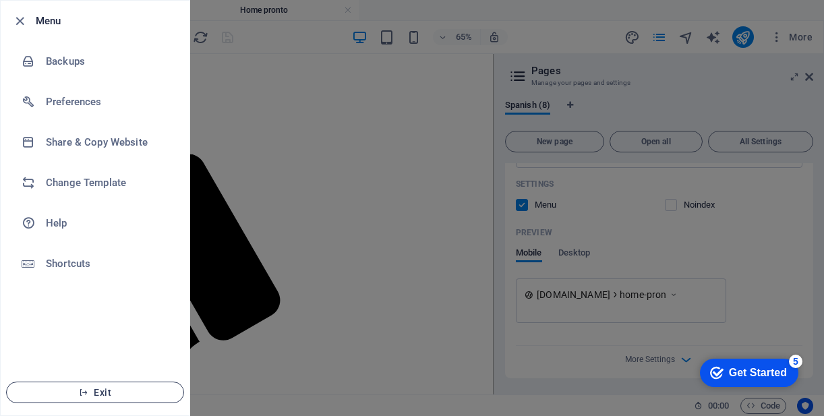
click at [92, 391] on span "Exit" at bounding box center [95, 392] width 155 height 11
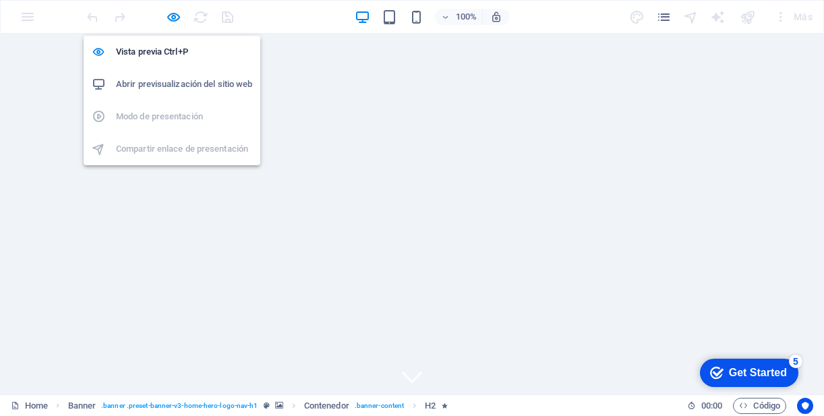
click at [175, 86] on h6 "Abrir previsualización del sitio web" at bounding box center [184, 84] width 136 height 16
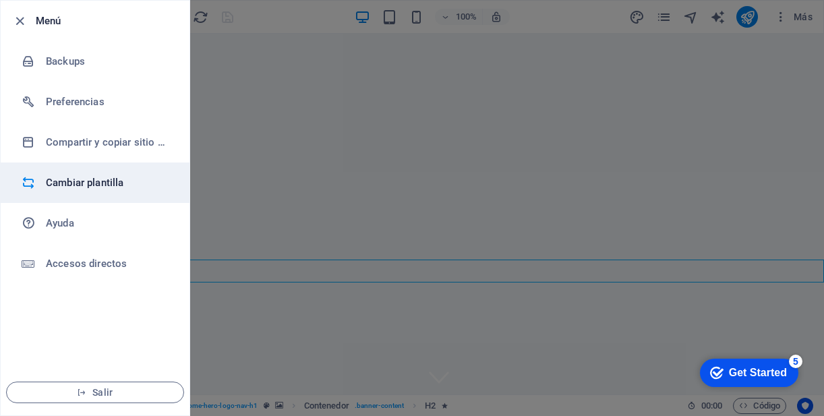
click at [113, 184] on h6 "Cambiar plantilla" at bounding box center [108, 183] width 125 height 16
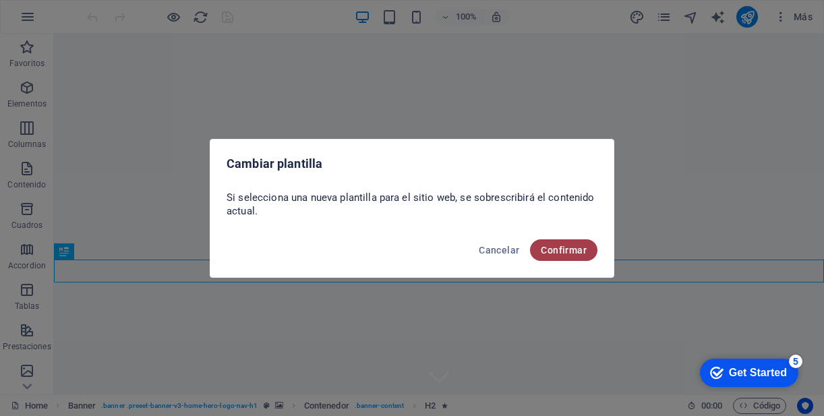
click at [555, 251] on span "Confirmar" at bounding box center [564, 250] width 46 height 11
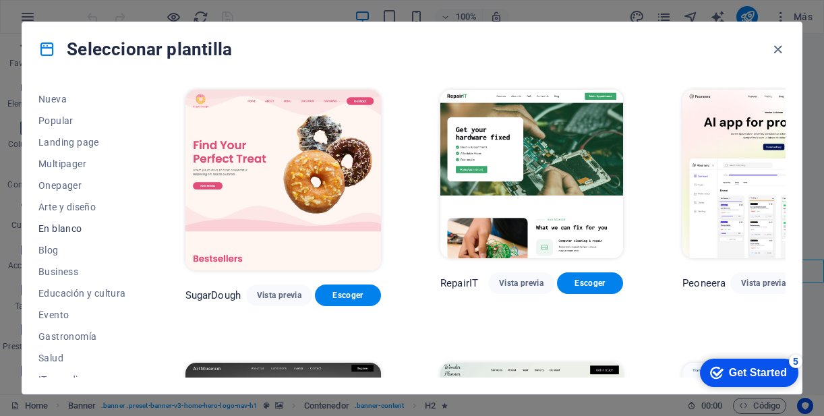
scroll to position [47, 0]
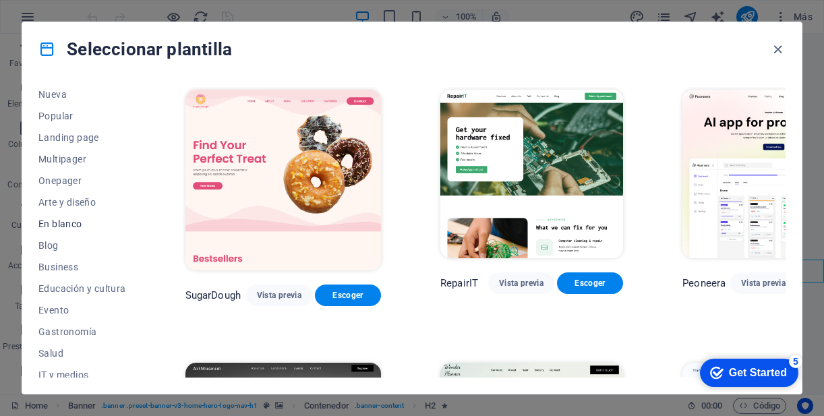
click at [71, 226] on span "En blanco" at bounding box center [82, 224] width 88 height 11
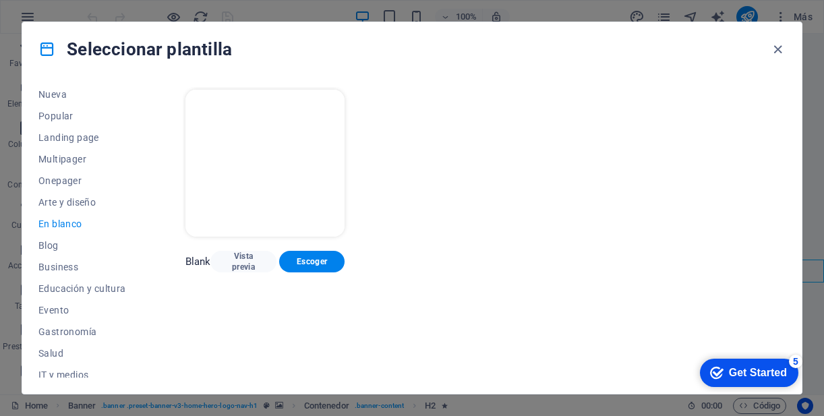
click at [206, 255] on p "Blank" at bounding box center [199, 261] width 26 height 13
click at [247, 251] on span "Vista previa" at bounding box center [243, 262] width 45 height 22
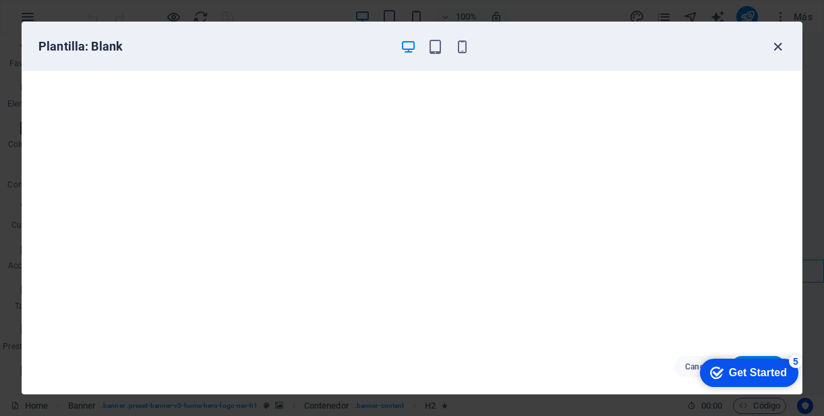
click at [779, 49] on icon "button" at bounding box center [778, 47] width 16 height 16
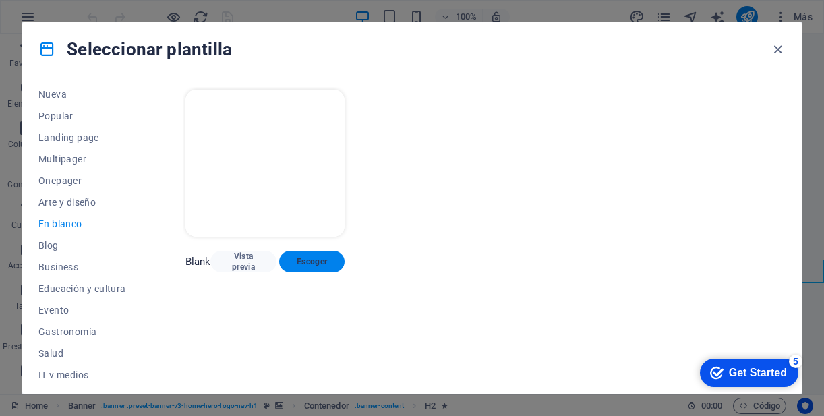
click at [297, 258] on span "Escoger" at bounding box center [312, 261] width 45 height 11
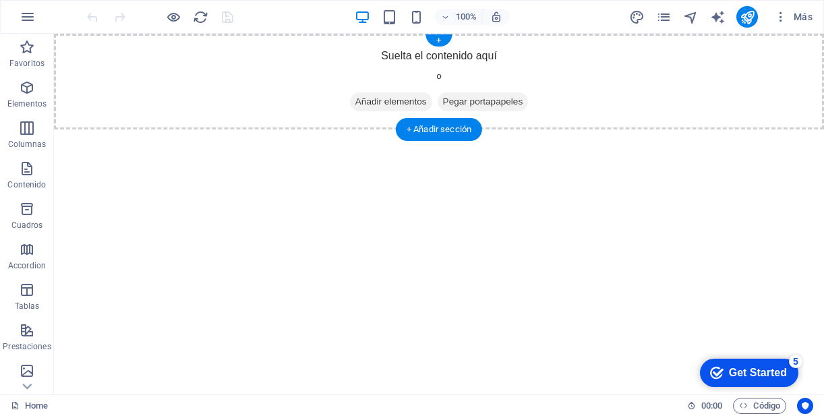
click at [384, 105] on span "Añadir elementos" at bounding box center [391, 101] width 82 height 19
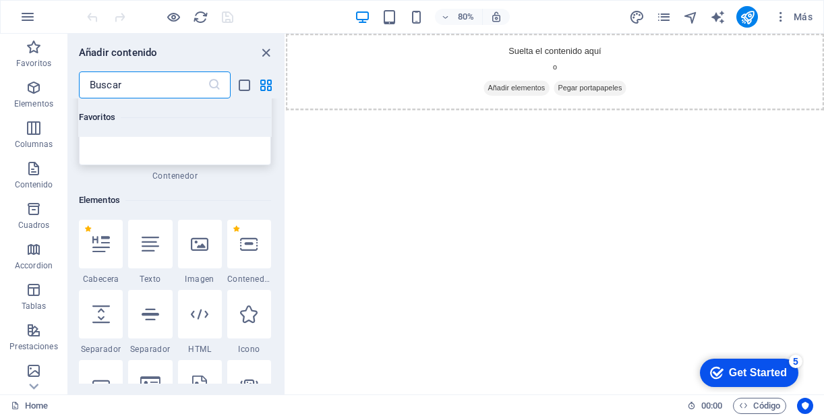
scroll to position [173, 0]
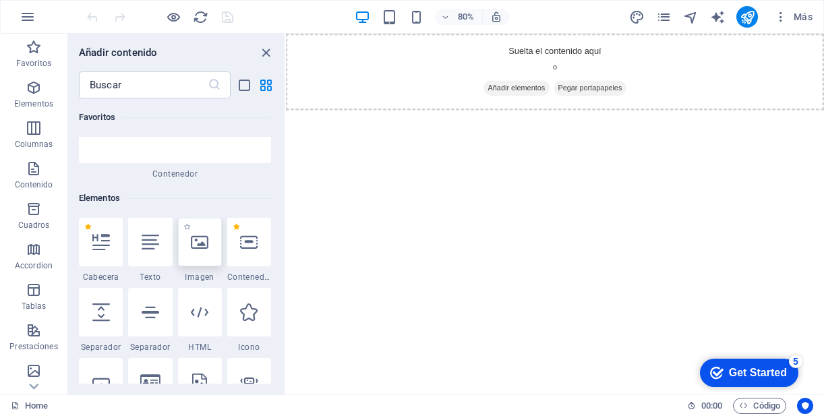
click at [198, 248] on icon at bounding box center [200, 242] width 18 height 18
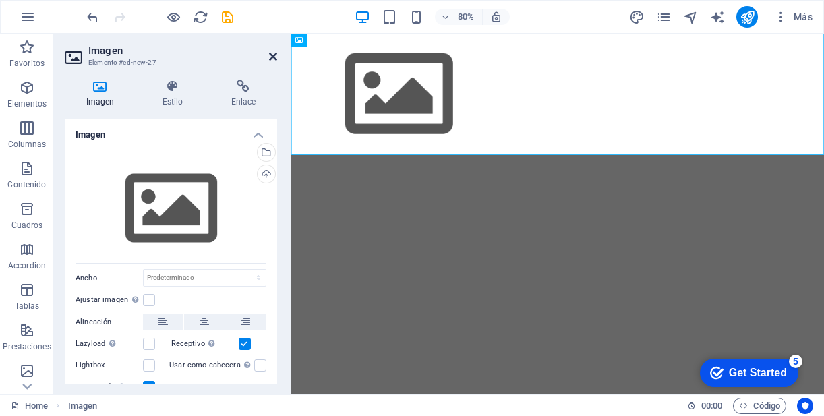
click at [274, 58] on icon at bounding box center [273, 56] width 8 height 11
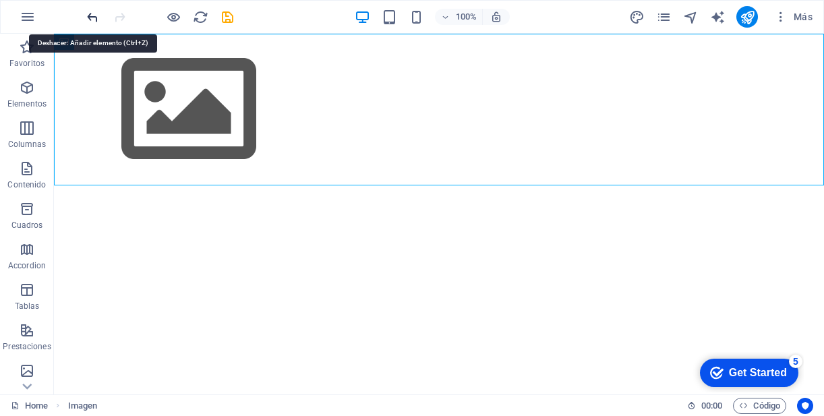
click at [91, 18] on icon "undo" at bounding box center [93, 17] width 16 height 16
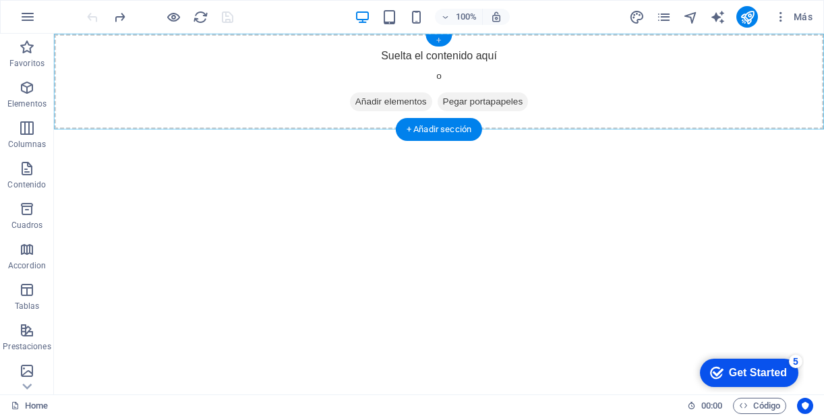
click at [443, 42] on div "+" at bounding box center [439, 40] width 26 height 12
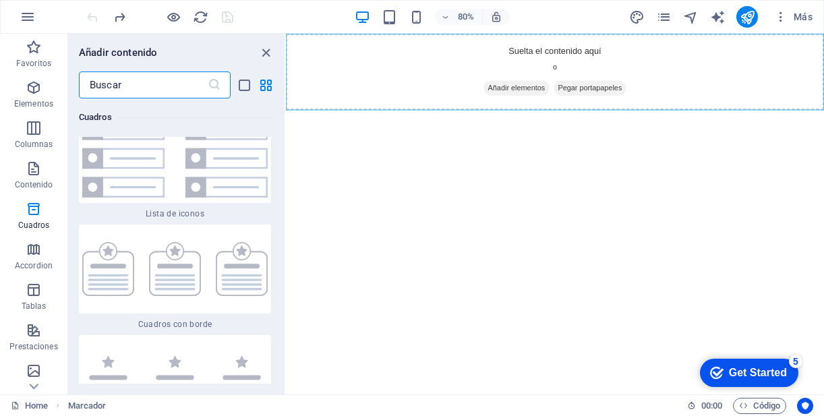
scroll to position [7322, 0]
